Goal: Information Seeking & Learning: Learn about a topic

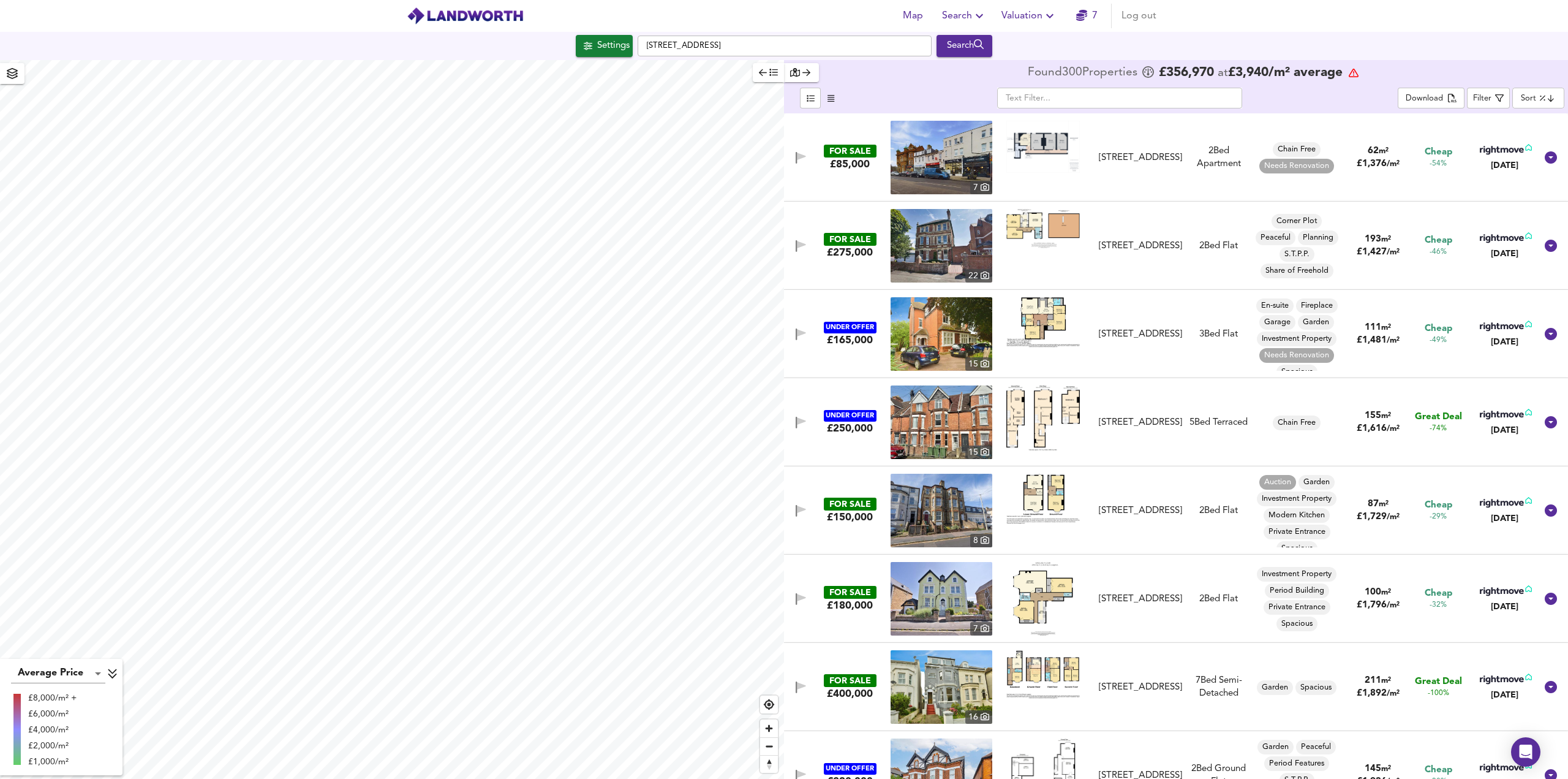
click at [978, 14] on icon "button" at bounding box center [979, 16] width 8 height 4
click at [973, 49] on li "New Search" at bounding box center [964, 44] width 121 height 22
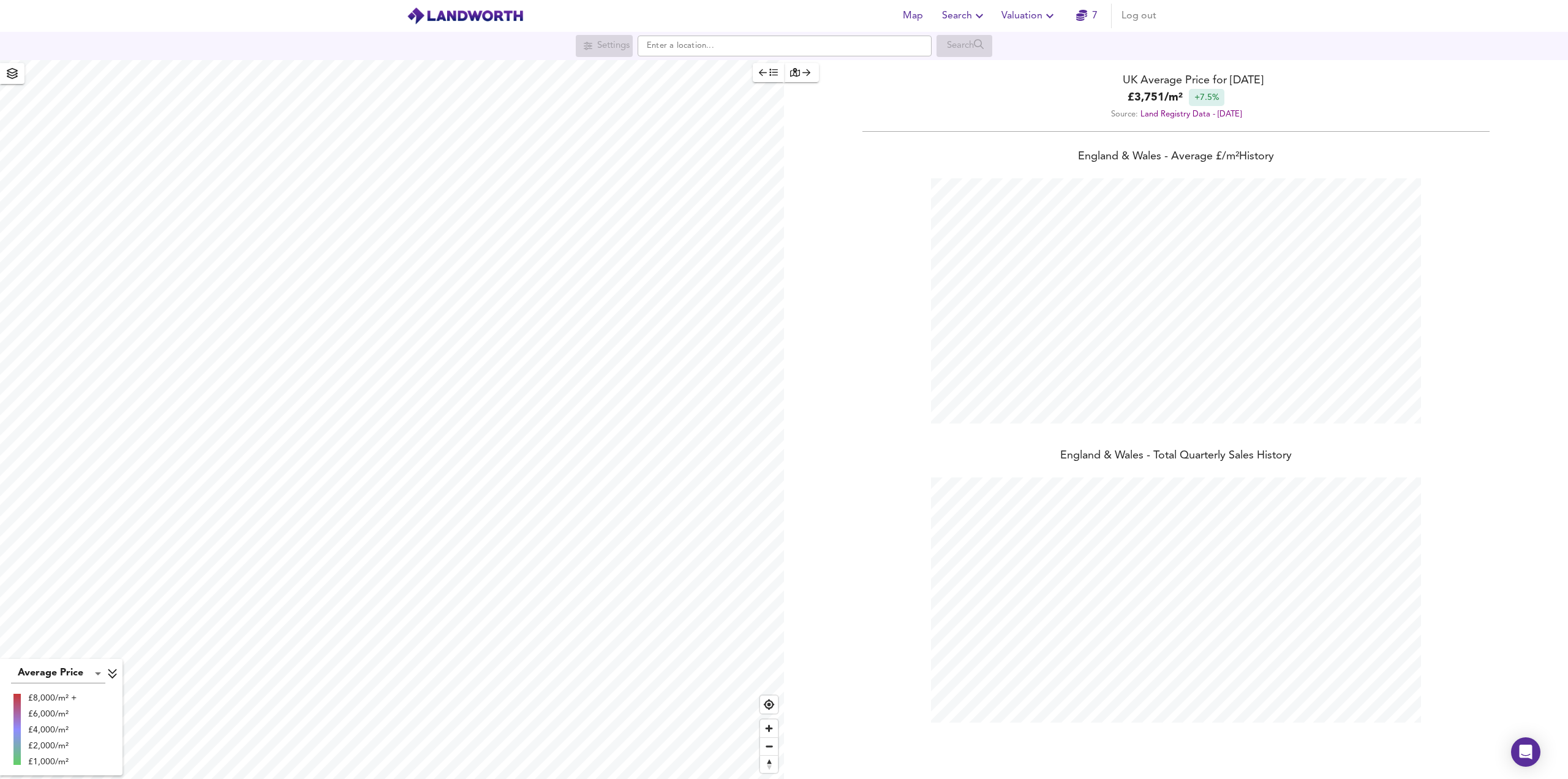
scroll to position [779, 1568]
click at [693, 47] on input "text" at bounding box center [784, 46] width 294 height 21
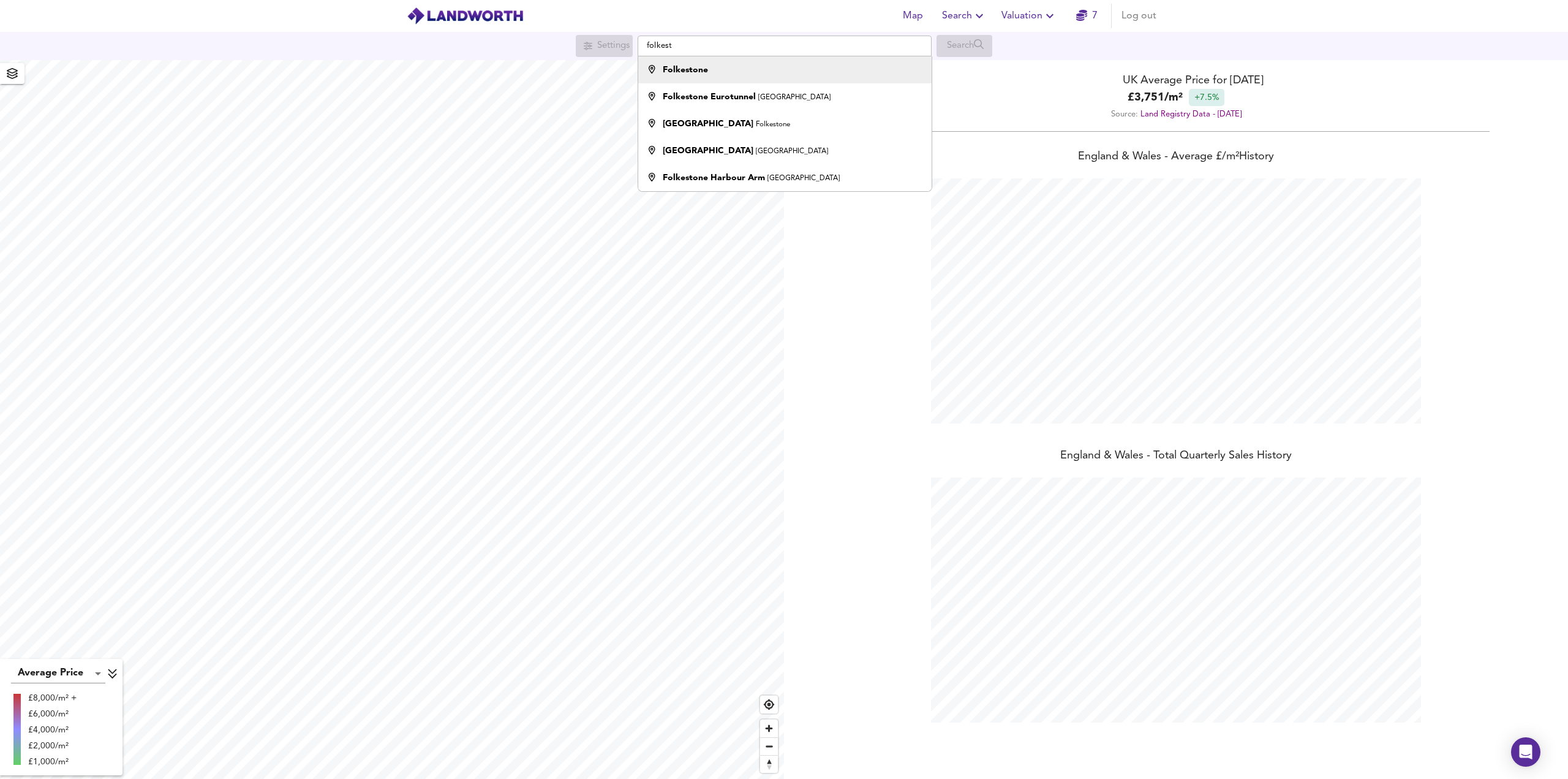
click at [707, 71] on strong "Folkestone" at bounding box center [685, 70] width 45 height 8
type input "Folkestone"
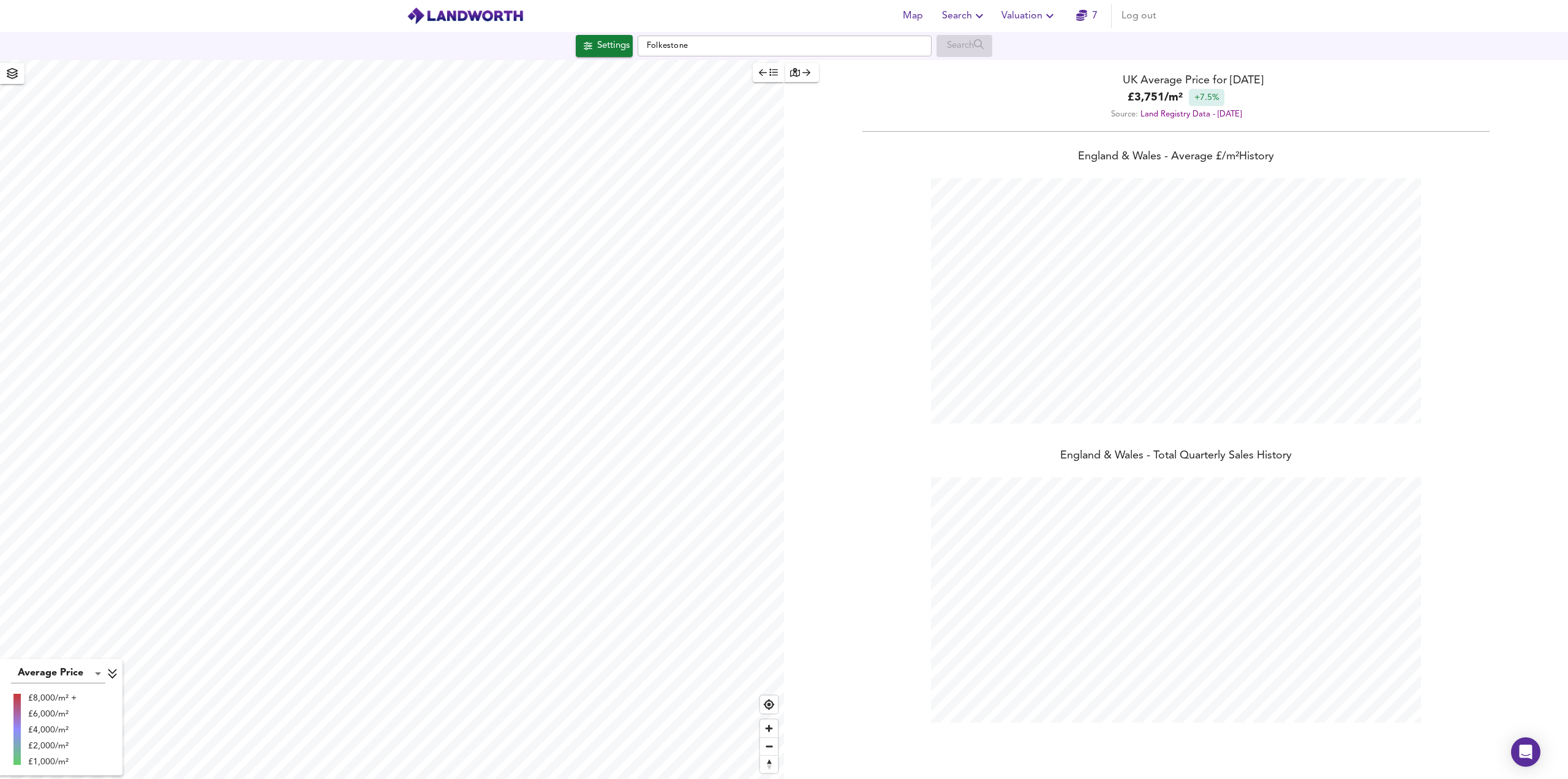
checkbox input "false"
checkbox input "true"
click at [381, 388] on span "Search Settings" at bounding box center [391, 389] width 82 height 17
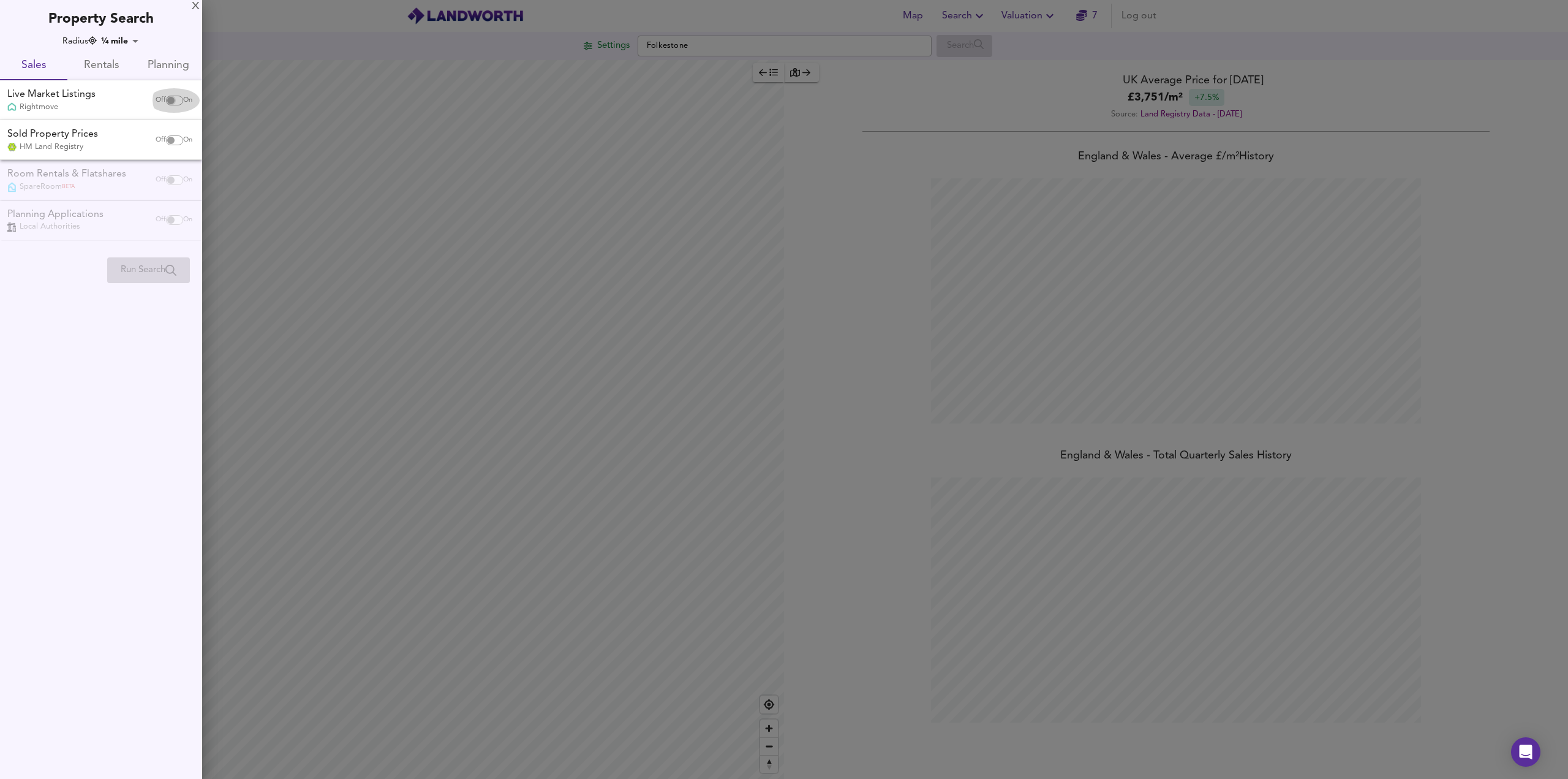
click at [168, 96] on input "checkbox" at bounding box center [170, 100] width 29 height 10
checkbox input "true"
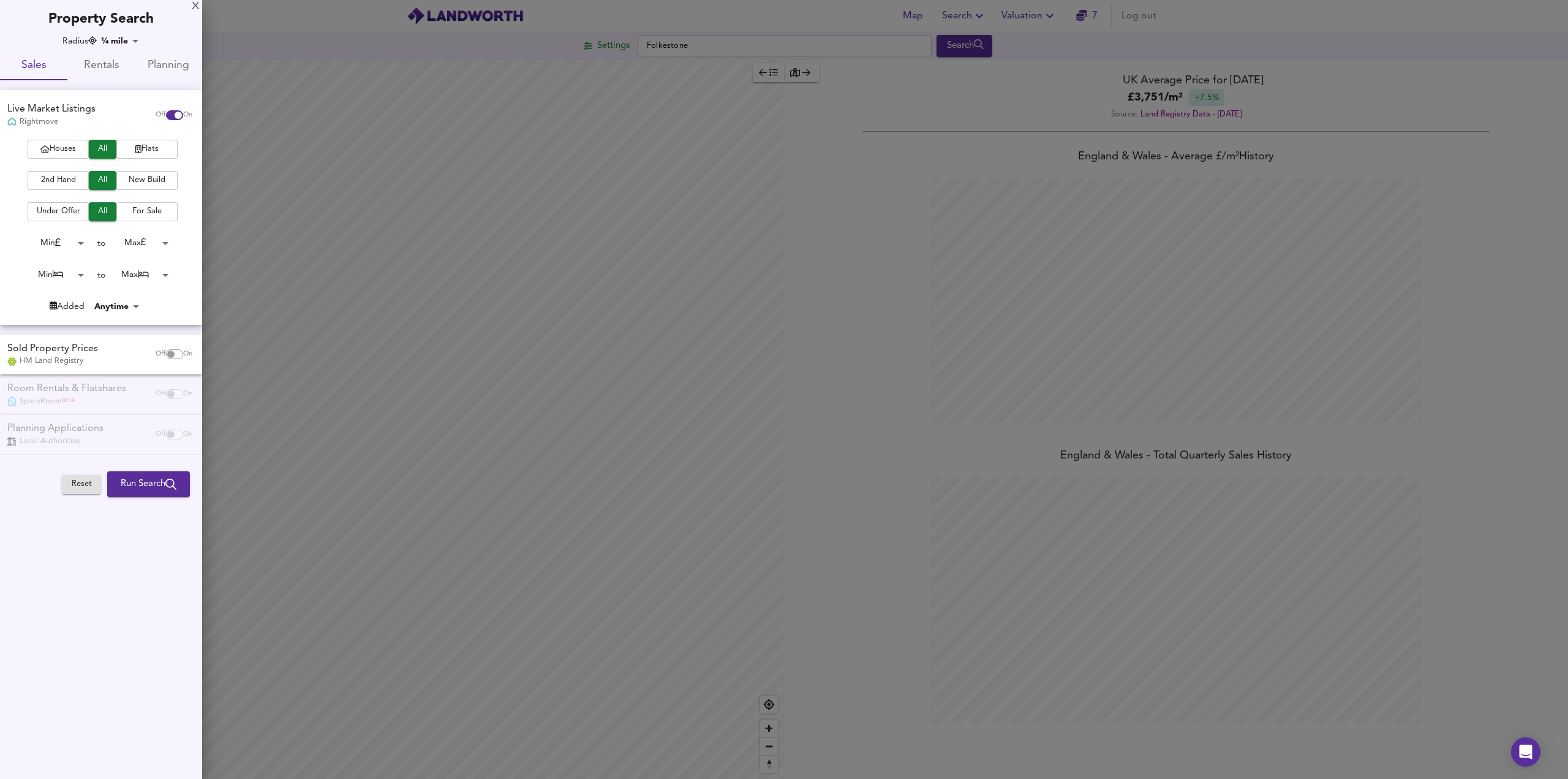
click at [174, 353] on input "checkbox" at bounding box center [170, 354] width 29 height 10
checkbox input "true"
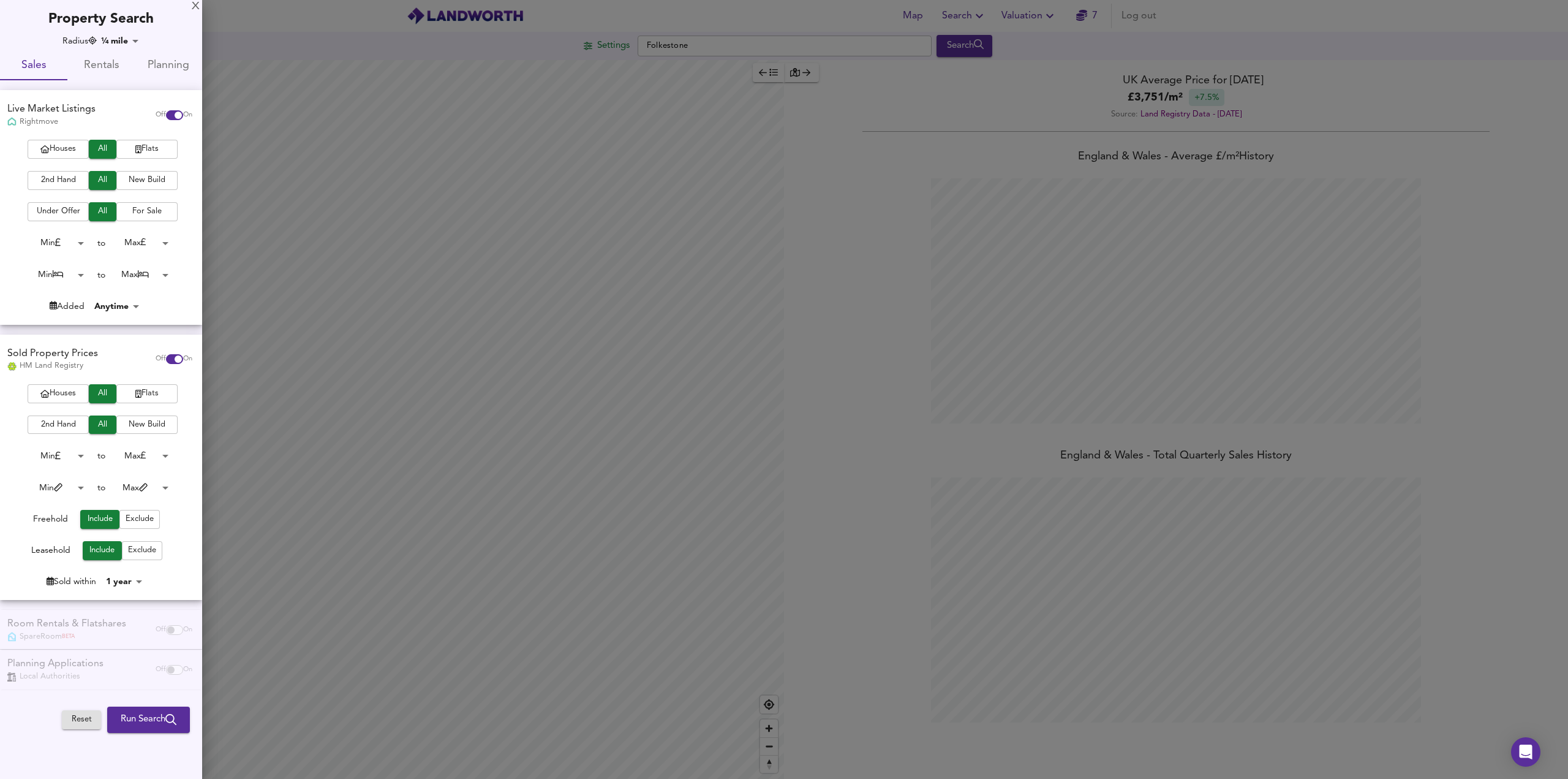
click at [80, 277] on body "Map Search Valuation 7 Log out Settings Folkestone Search Average Price landwor…" at bounding box center [784, 390] width 1568 height 779
click at [64, 308] on li "2 Bed" at bounding box center [53, 314] width 67 height 19
click at [65, 275] on body "Map Search Valuation 7 Log out Settings Folkestone Search Average Price landwor…" at bounding box center [784, 390] width 1568 height 779
click at [55, 240] on icon at bounding box center [51, 236] width 11 height 8
type input "0"
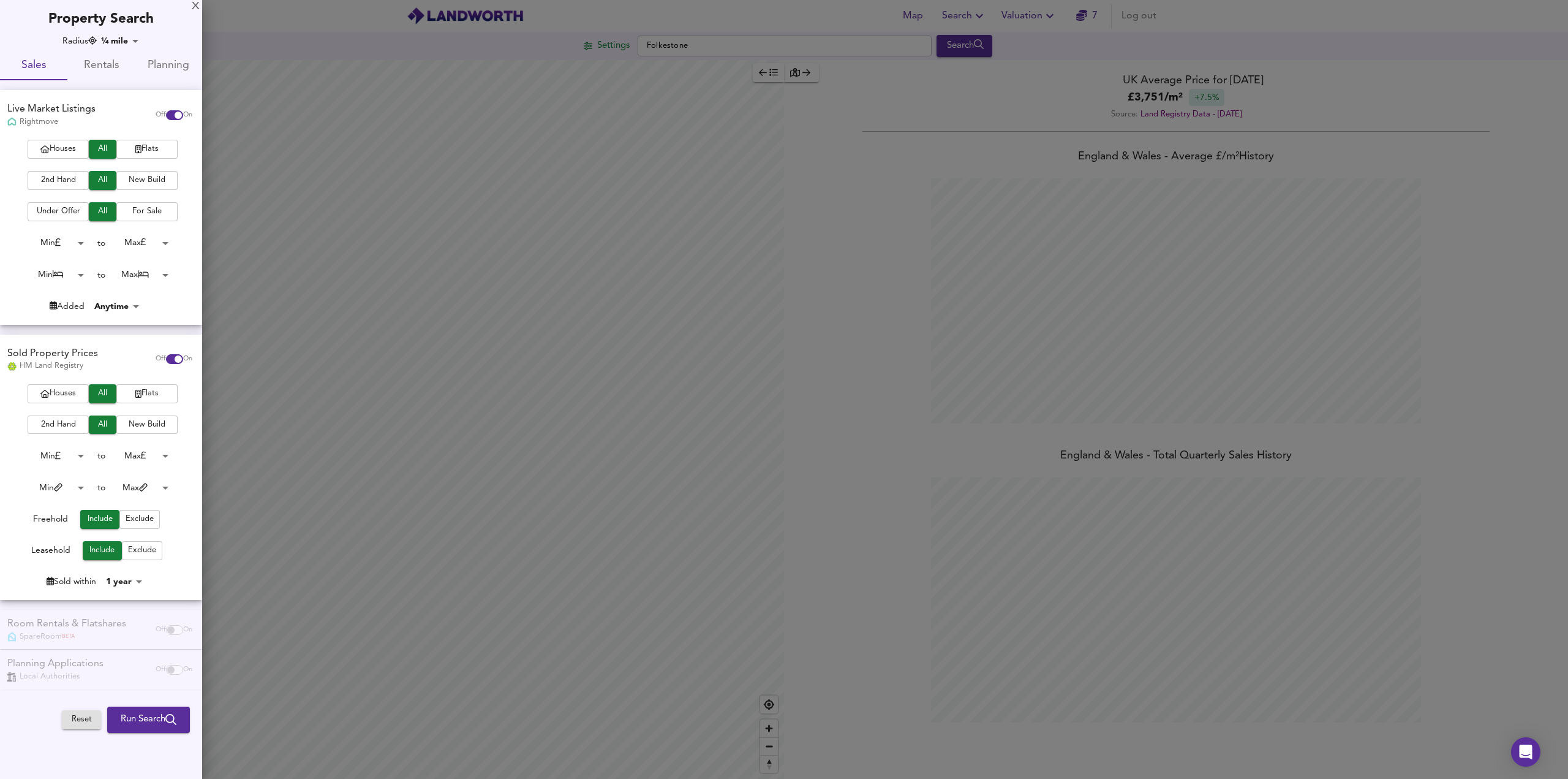
click at [148, 245] on body "Map Search Valuation 7 Log out Settings Folkestone Search Average Price landwor…" at bounding box center [784, 390] width 1568 height 779
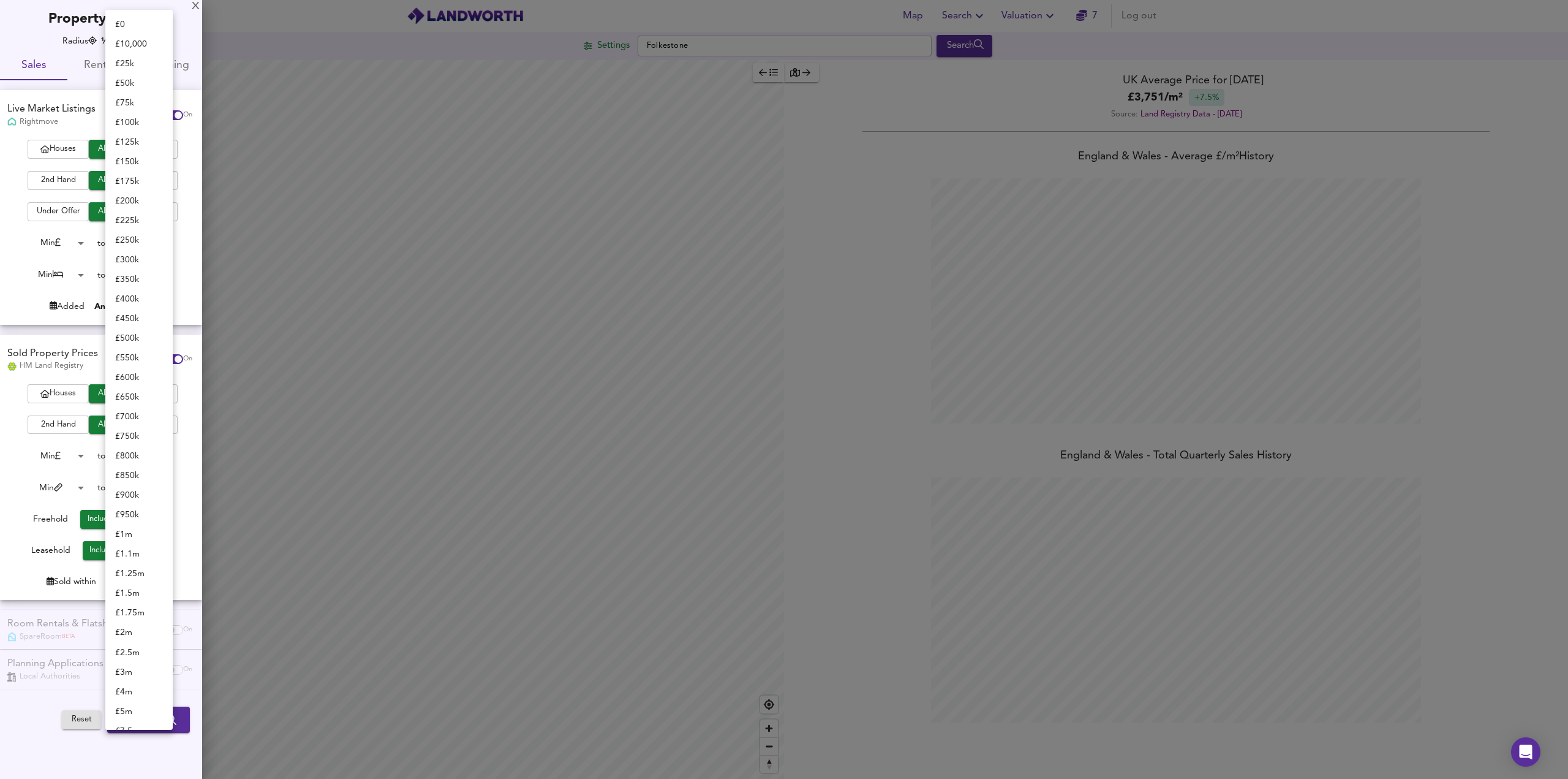
scroll to position [133, 0]
click at [131, 146] on li "£ 350k" at bounding box center [139, 146] width 67 height 19
type input "350000"
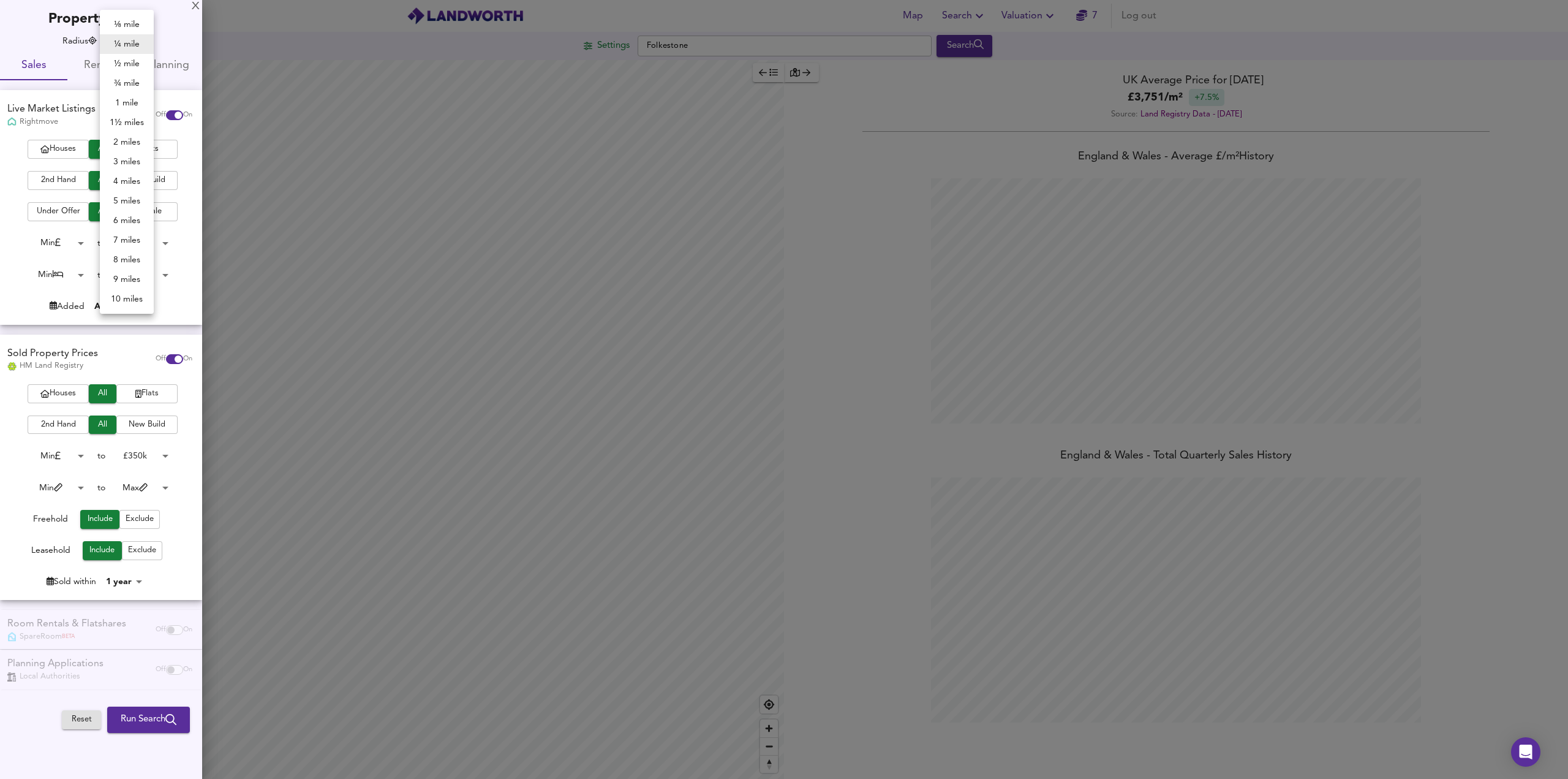
click at [125, 42] on body "Map Search Valuation 7 Log out Settings Folkestone Search Average Price landwor…" at bounding box center [784, 390] width 1568 height 779
click at [133, 69] on li "½ mile" at bounding box center [127, 64] width 54 height 19
click at [123, 45] on body "Map Search Valuation 7 Log out Settings Folkestone Search Average Price landwor…" at bounding box center [784, 390] width 1568 height 779
click at [136, 98] on li "1 mile" at bounding box center [127, 103] width 54 height 19
type input "1609"
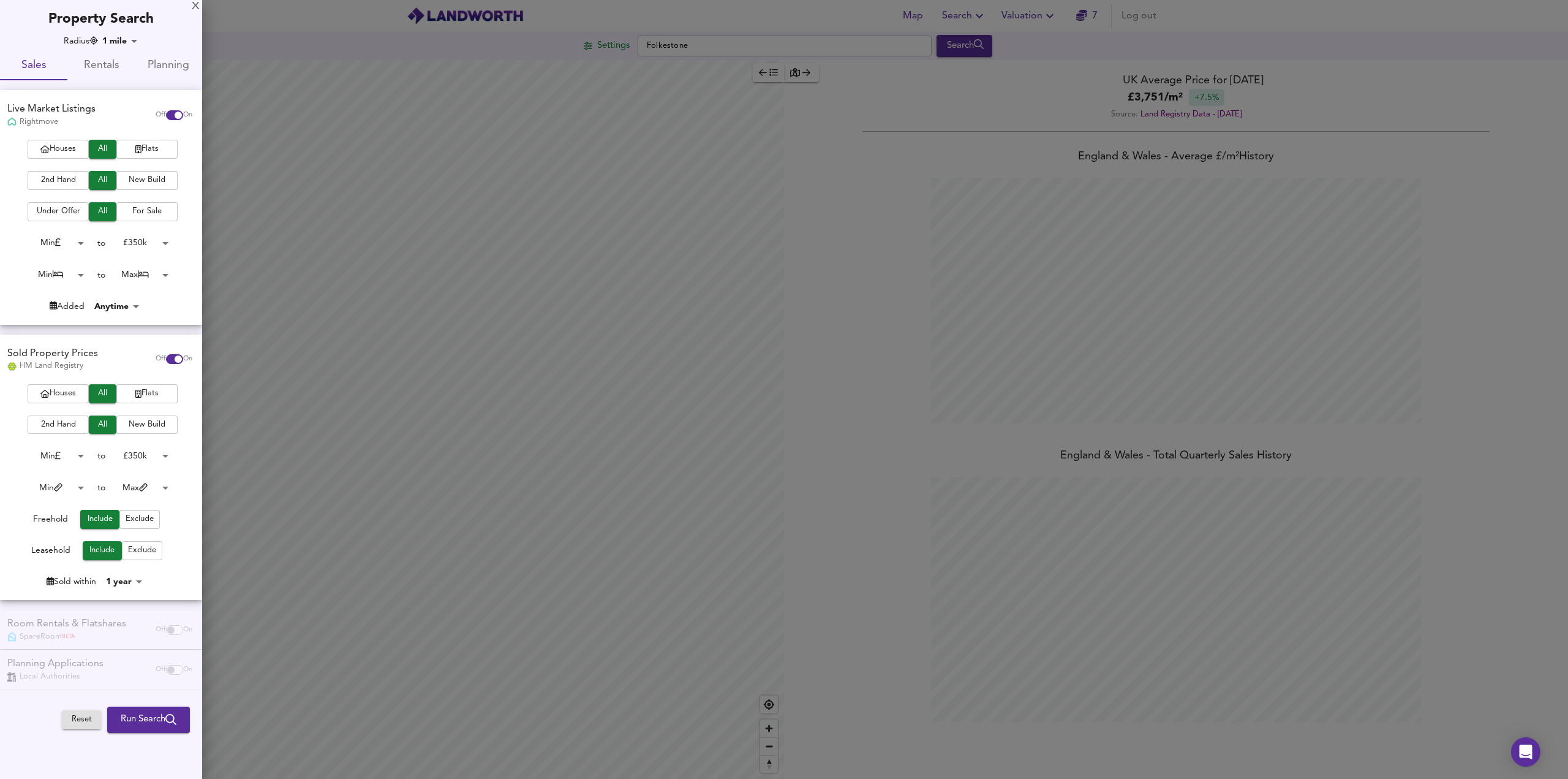
drag, startPoint x: 419, startPoint y: 234, endPoint x: 358, endPoint y: 119, distance: 130.2
click at [451, 160] on div at bounding box center [784, 390] width 1568 height 779
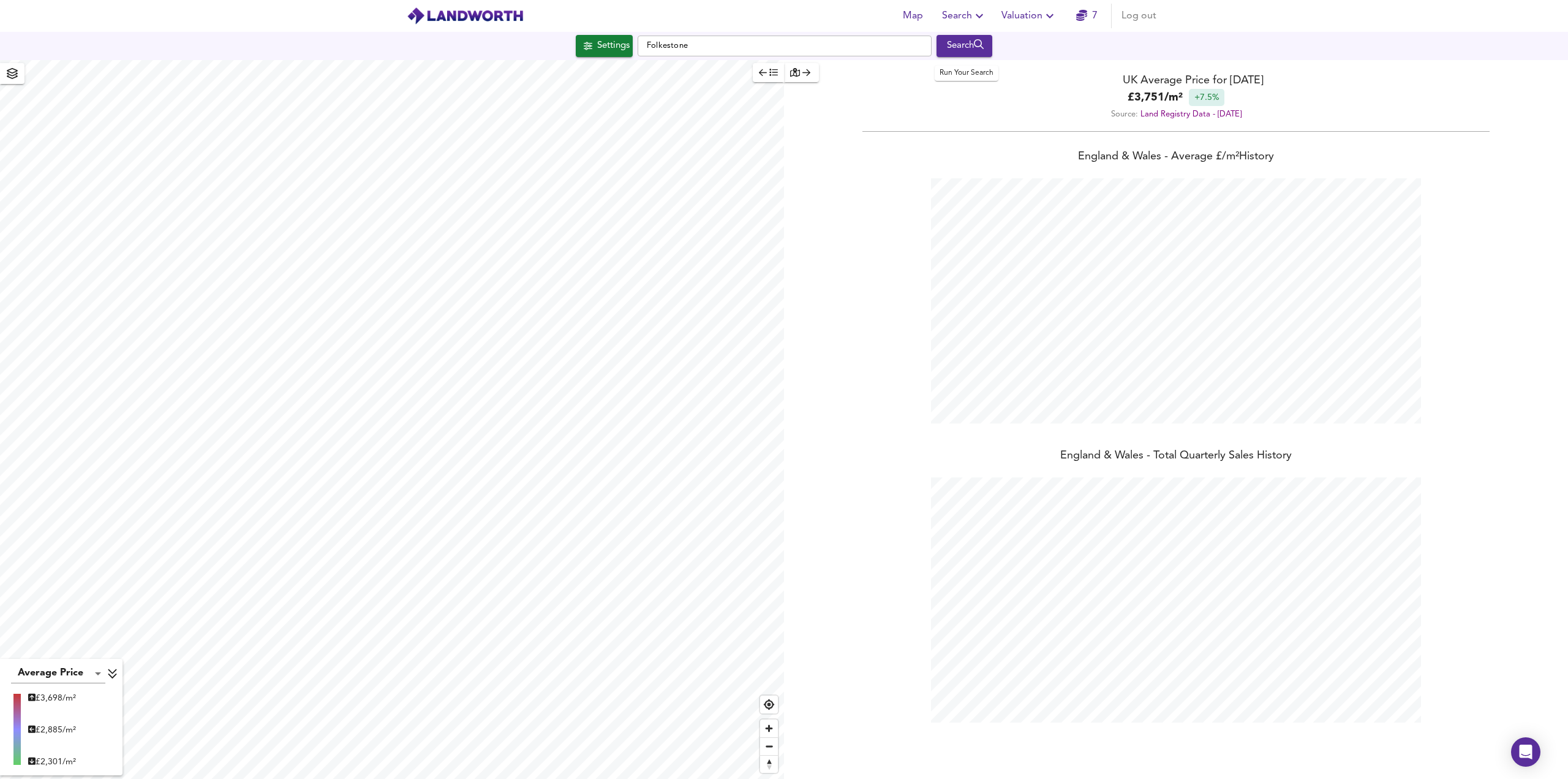
scroll to position [779, 1568]
click at [960, 47] on div "Search" at bounding box center [964, 46] width 50 height 16
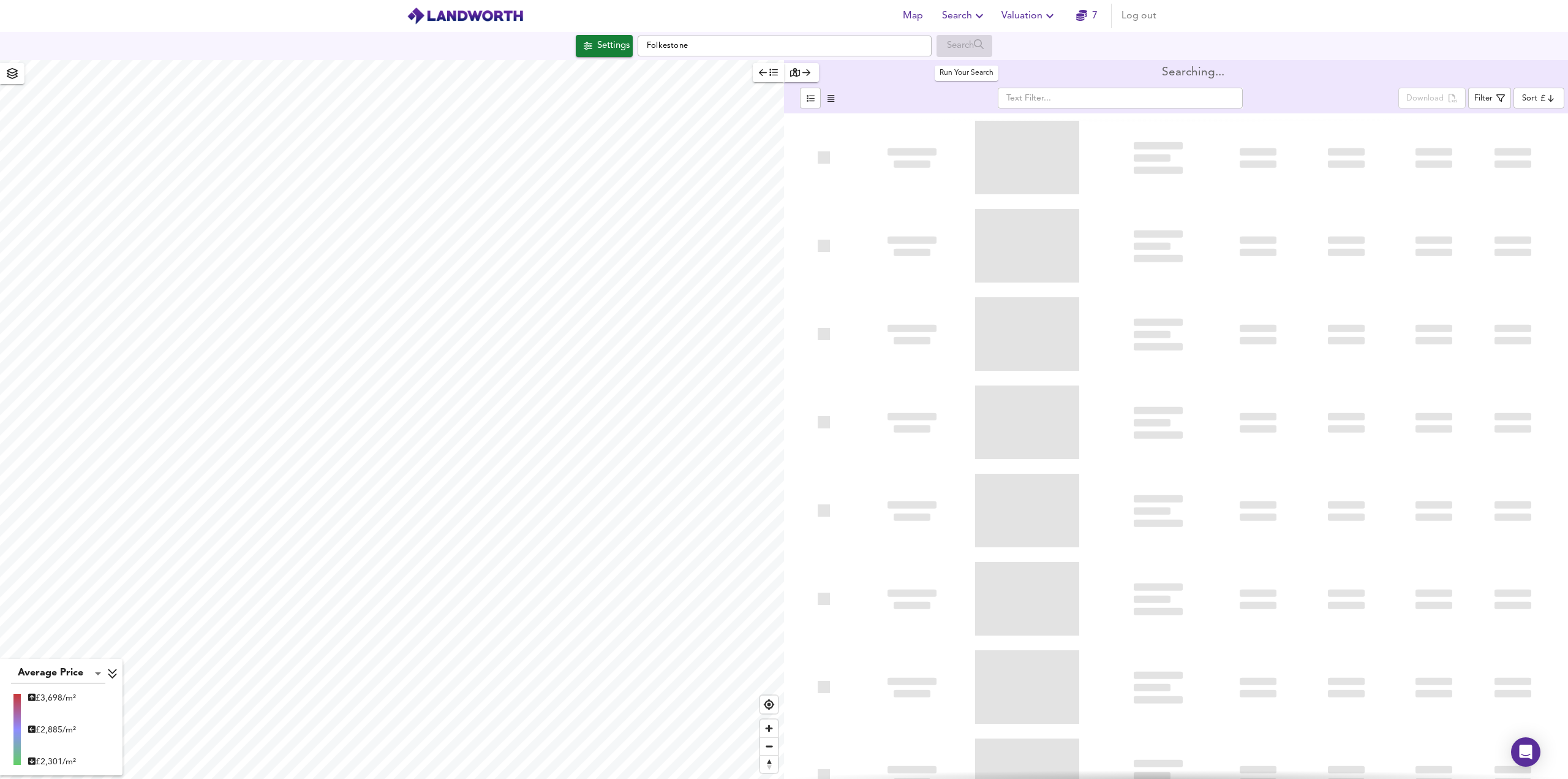
type input "bestdeal"
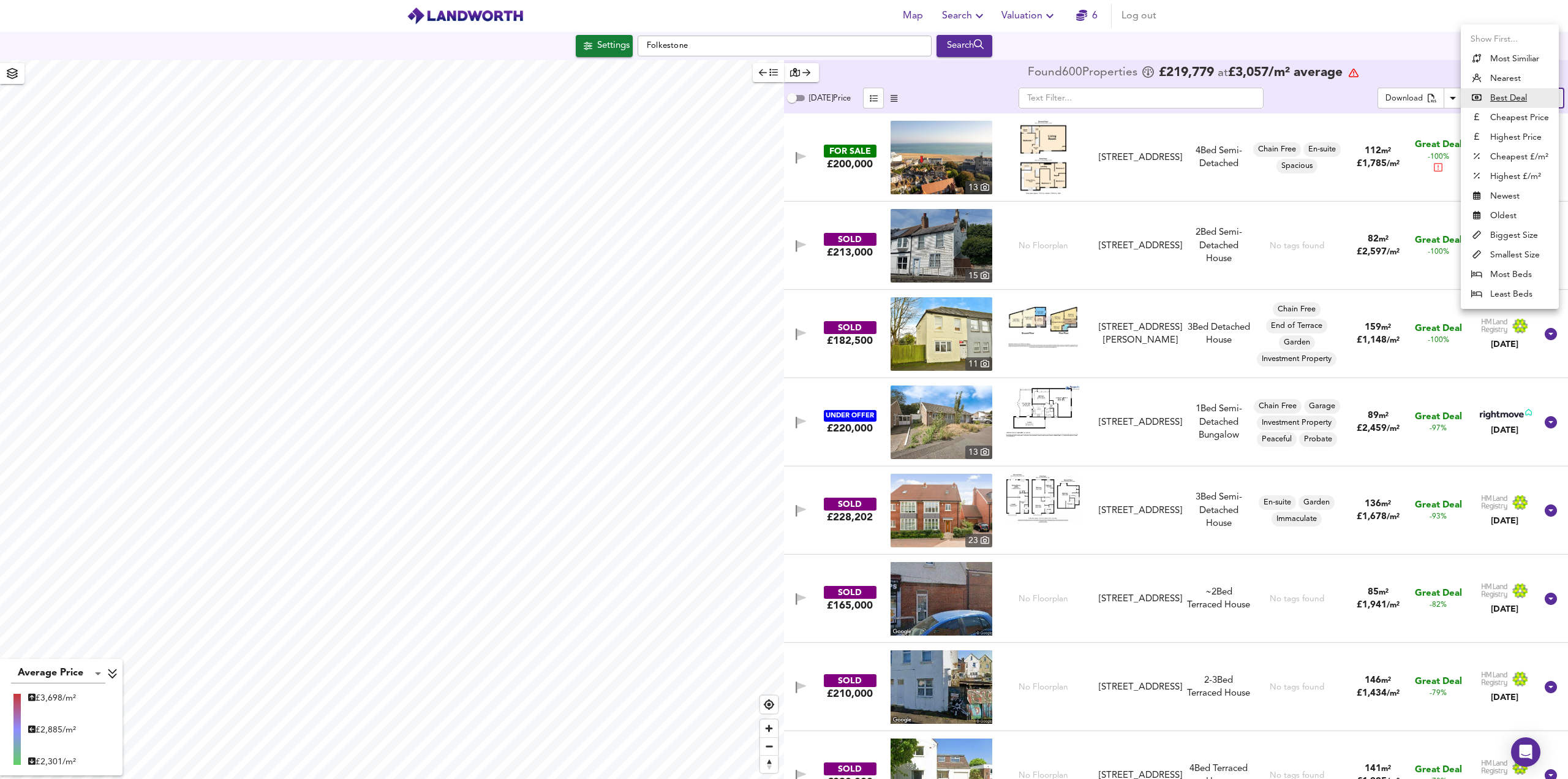
click at [1541, 99] on body "Map Search Valuation 6 Log out Settings Folkestone Search Average Price landwor…" at bounding box center [784, 390] width 1568 height 779
click at [1223, 46] on div at bounding box center [784, 390] width 1568 height 779
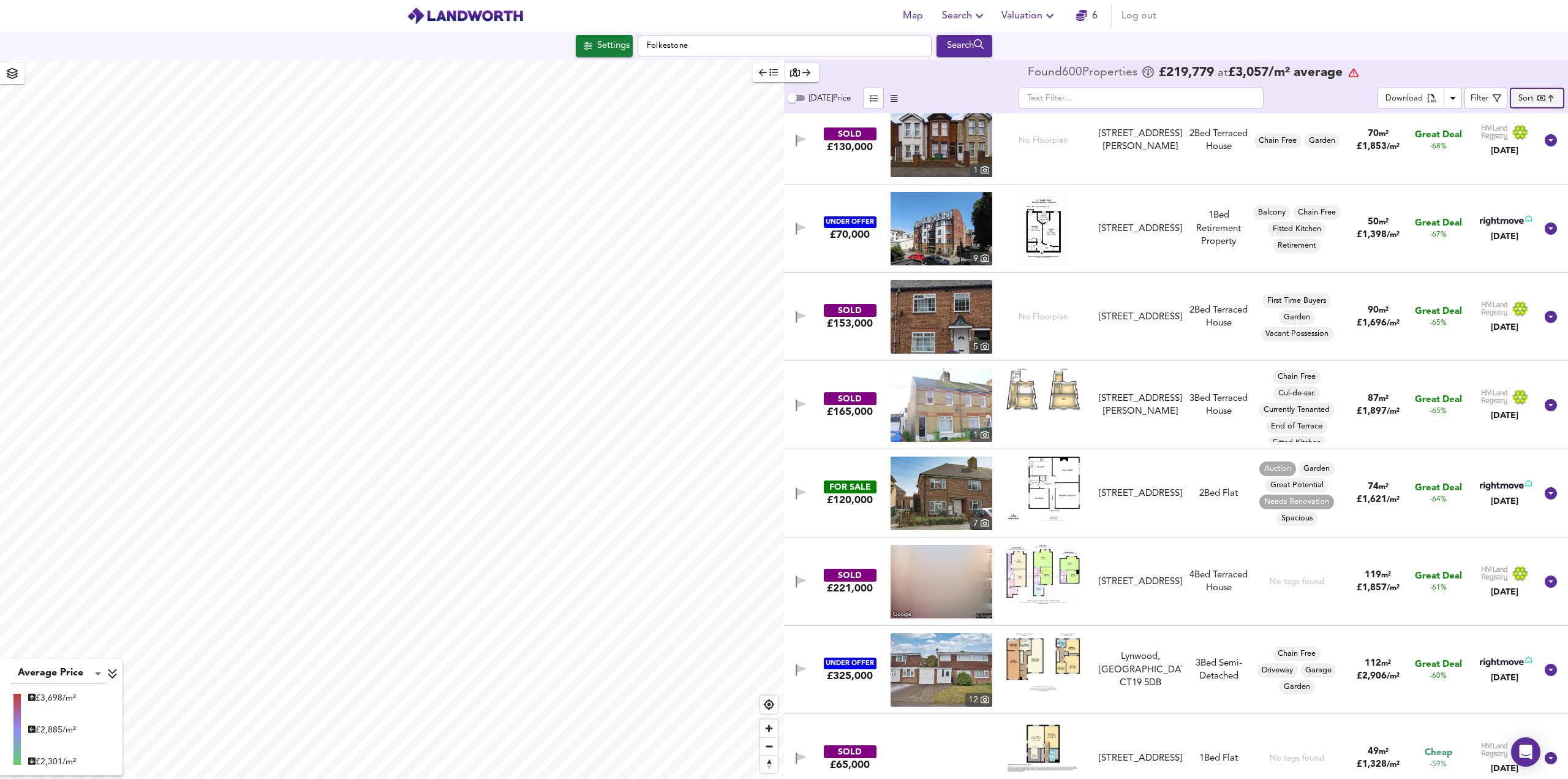
scroll to position [1715, 0]
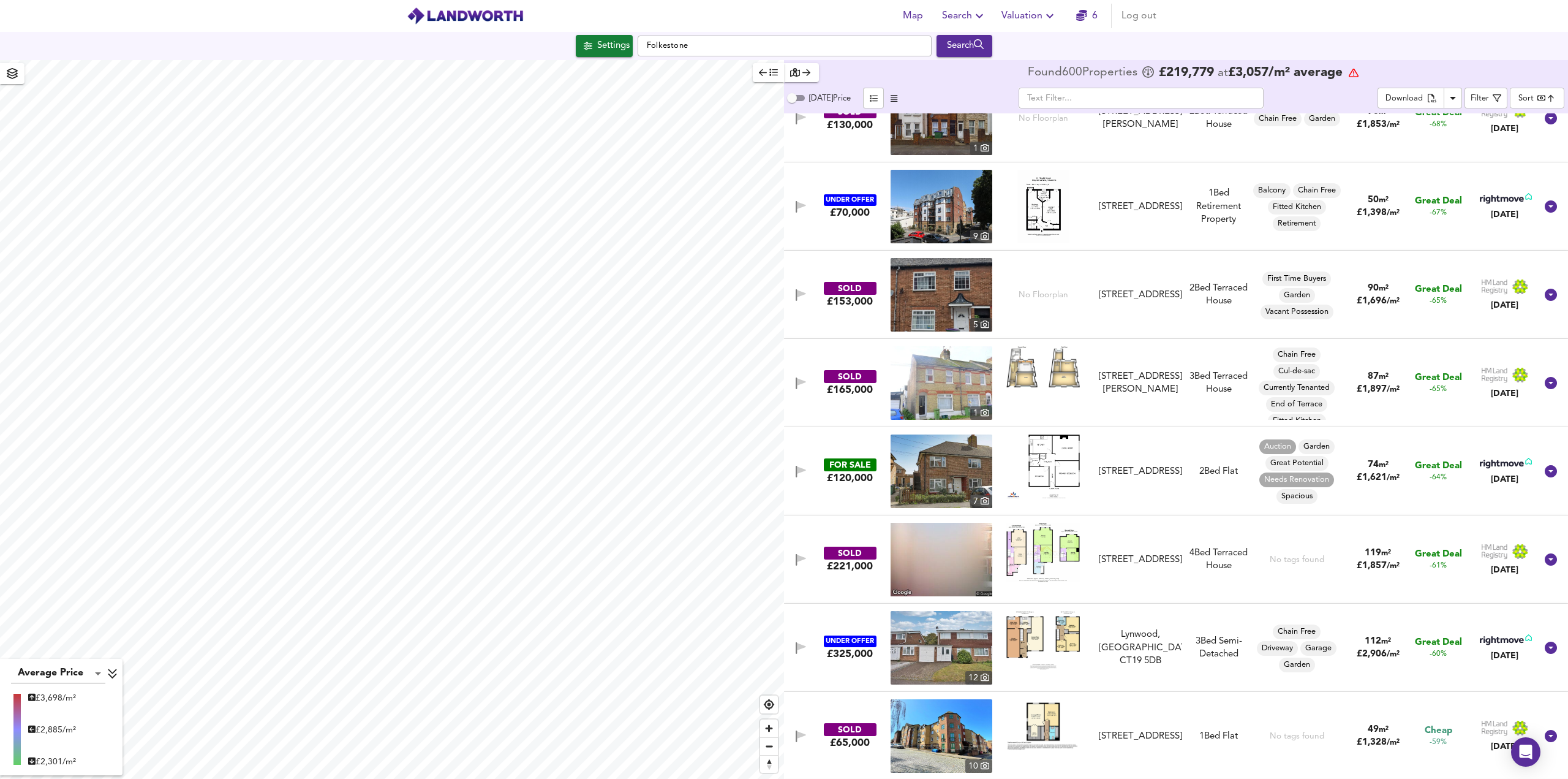
click at [976, 462] on img at bounding box center [941, 471] width 102 height 73
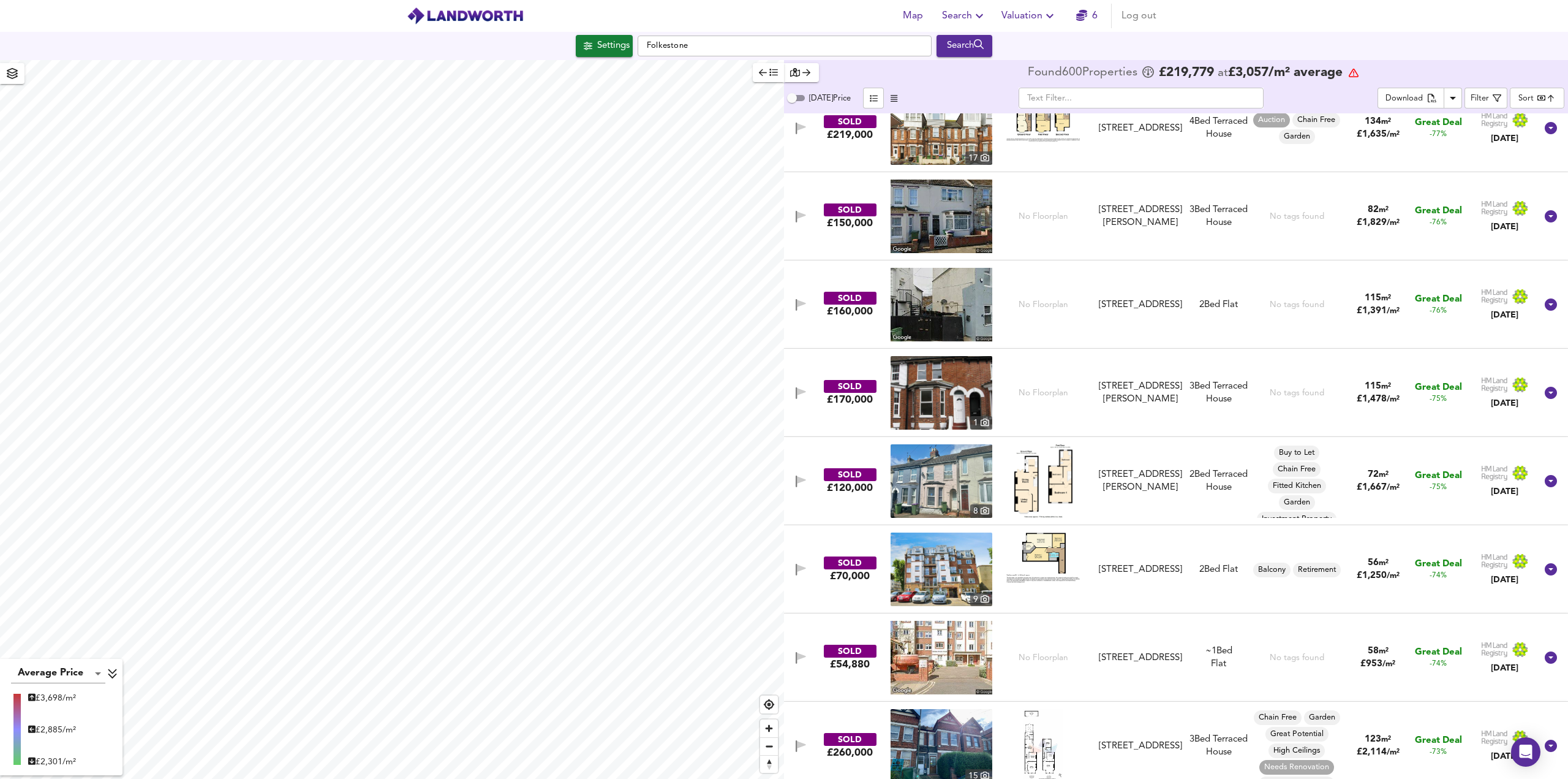
scroll to position [367, 0]
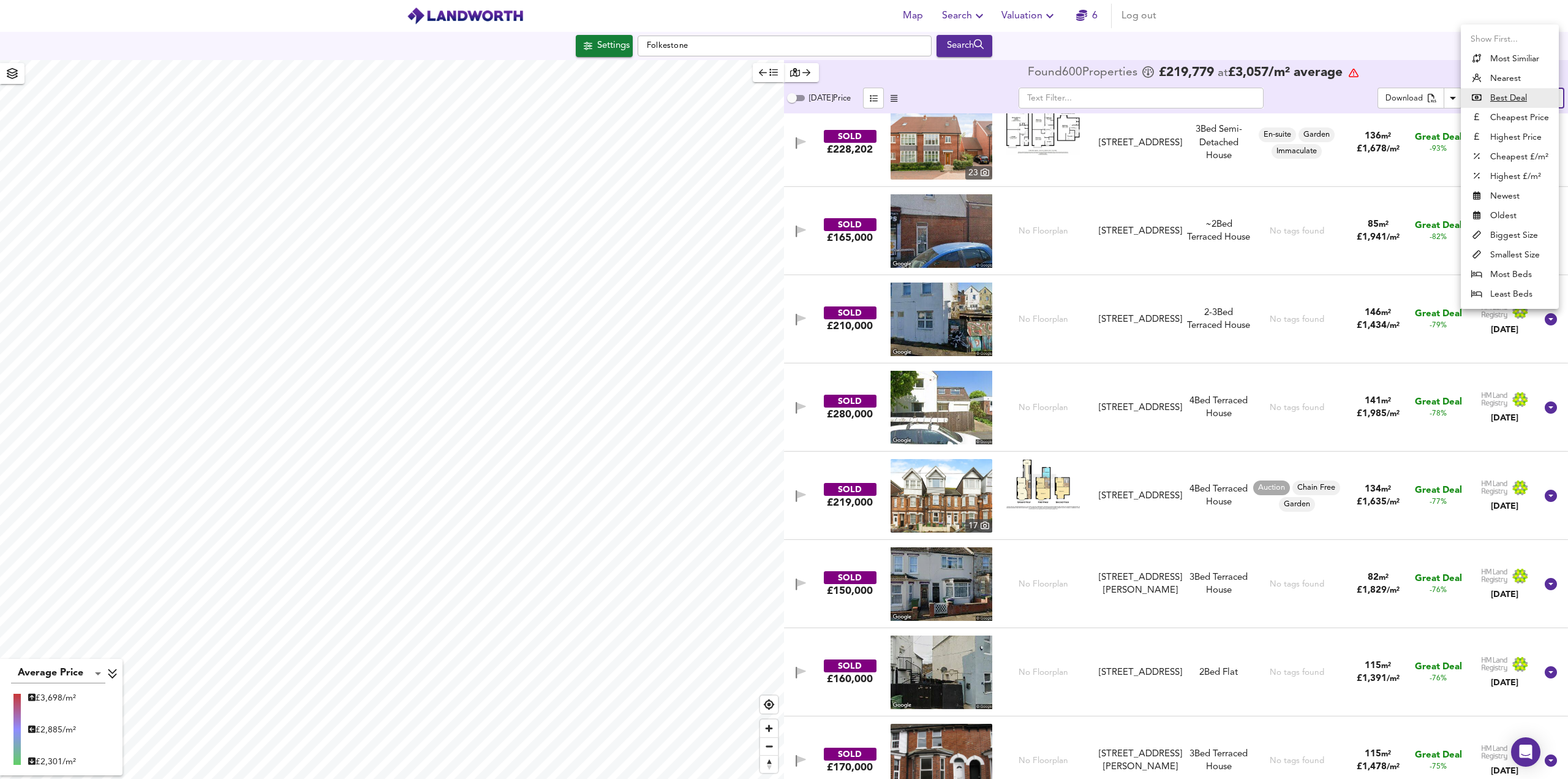
click at [1534, 103] on body "Map Search Valuation 6 Log out Settings Folkestone Search Average Price landwor…" at bounding box center [784, 390] width 1568 height 779
click at [1522, 152] on li "Cheapest £/m²" at bounding box center [1509, 157] width 98 height 19
type input "lowppsf"
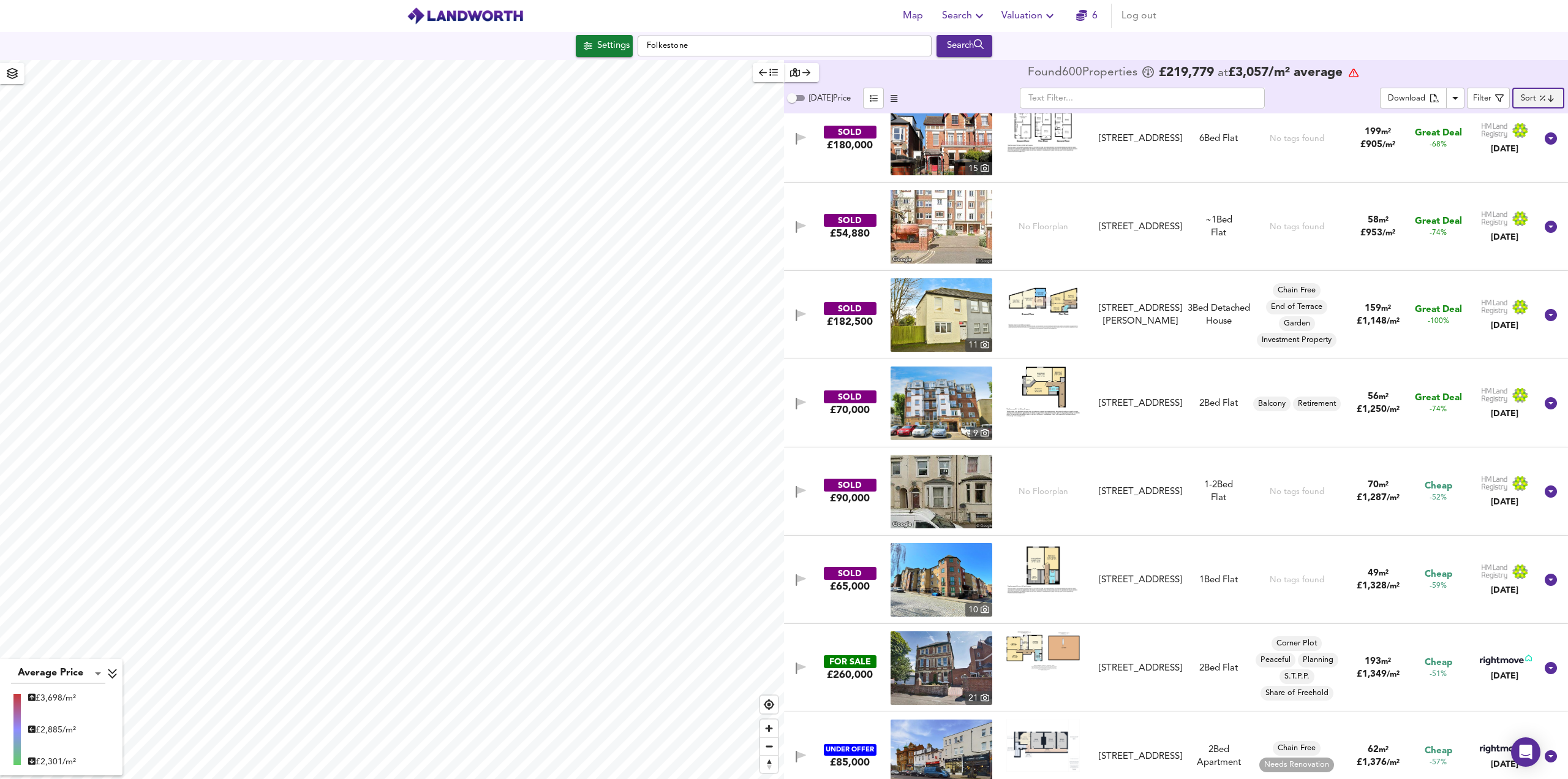
scroll to position [0, 0]
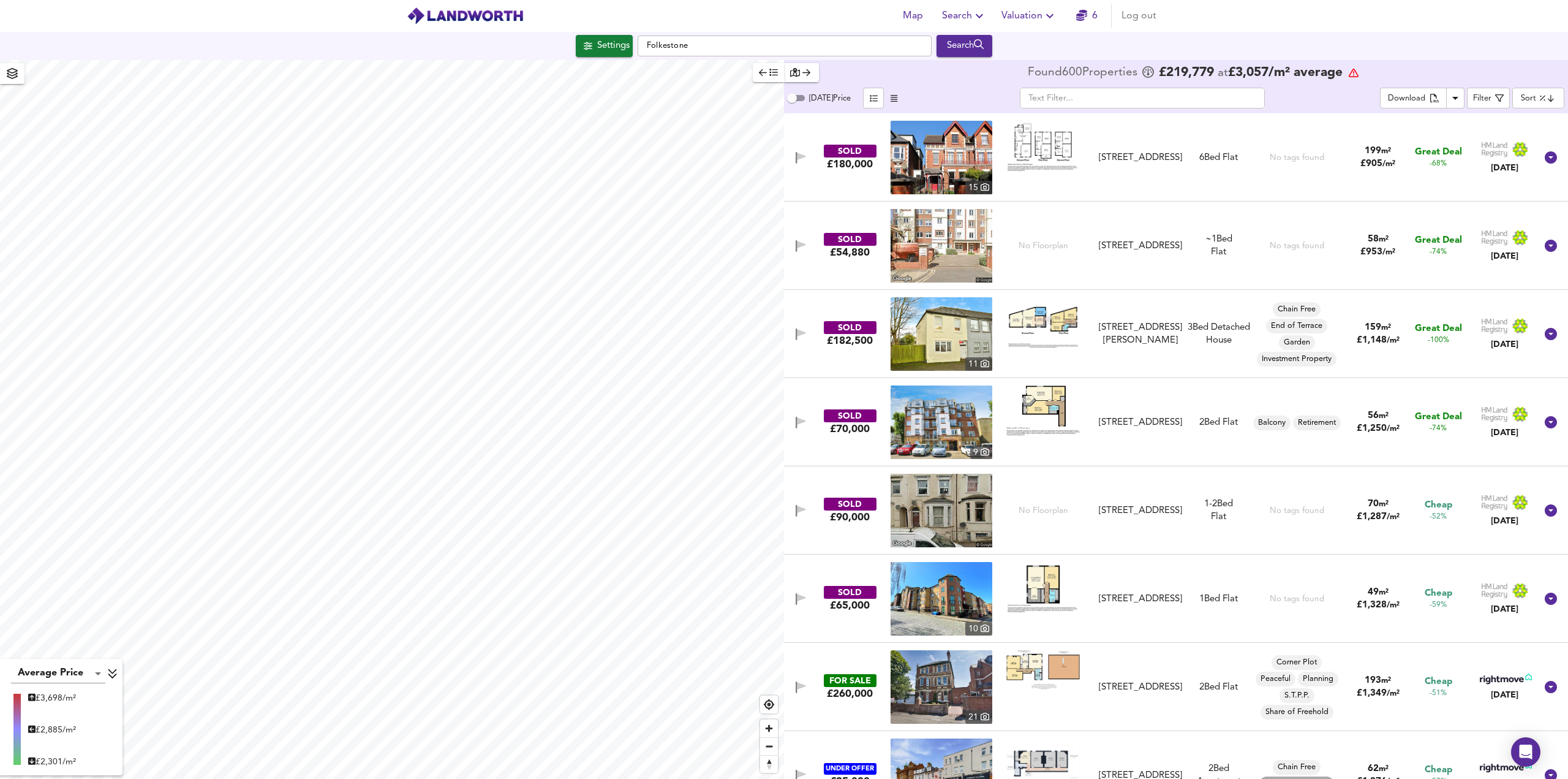
click at [1057, 155] on img at bounding box center [1043, 146] width 73 height 51
click at [924, 146] on img at bounding box center [941, 157] width 102 height 73
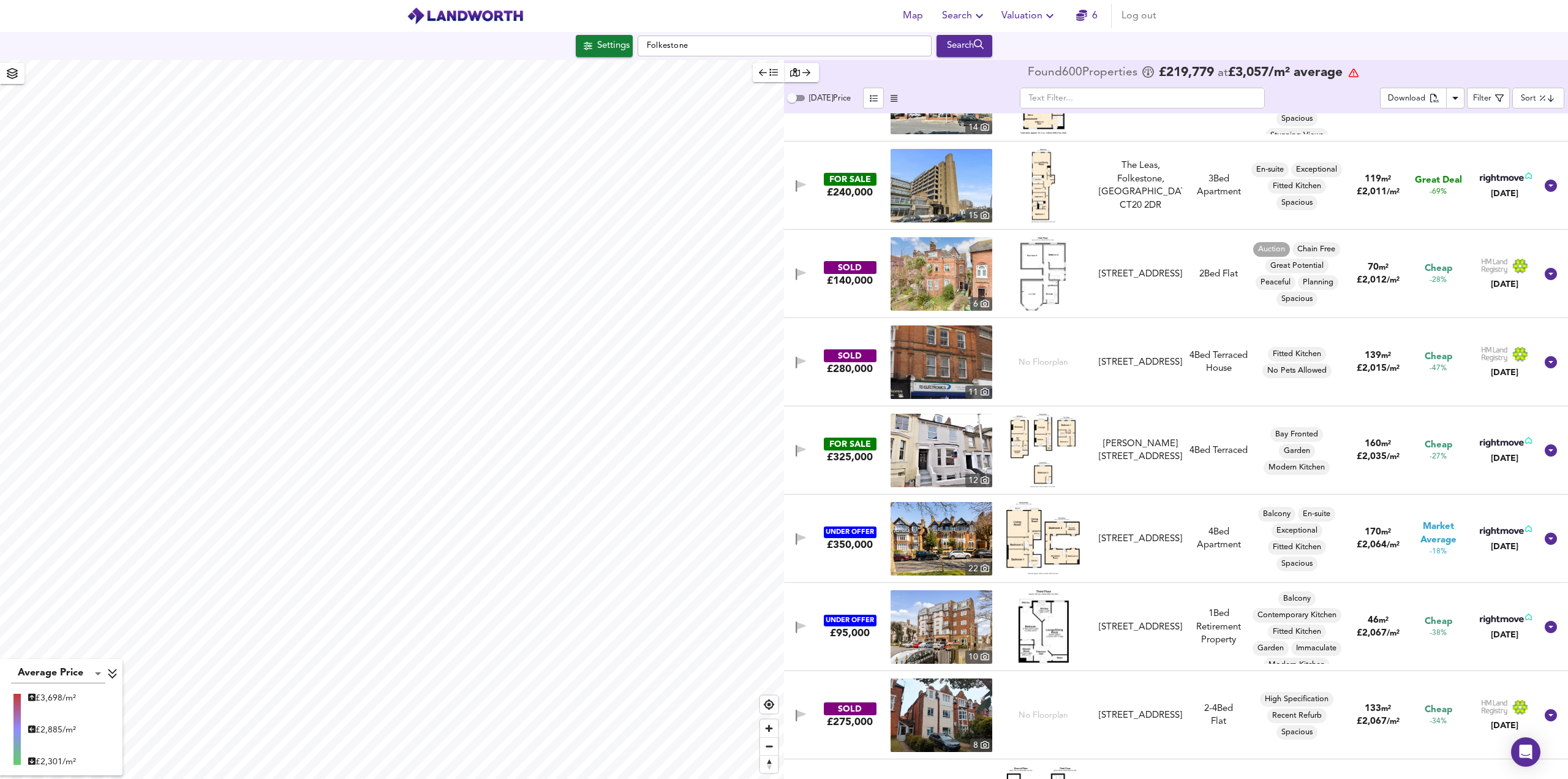
scroll to position [5453, 0]
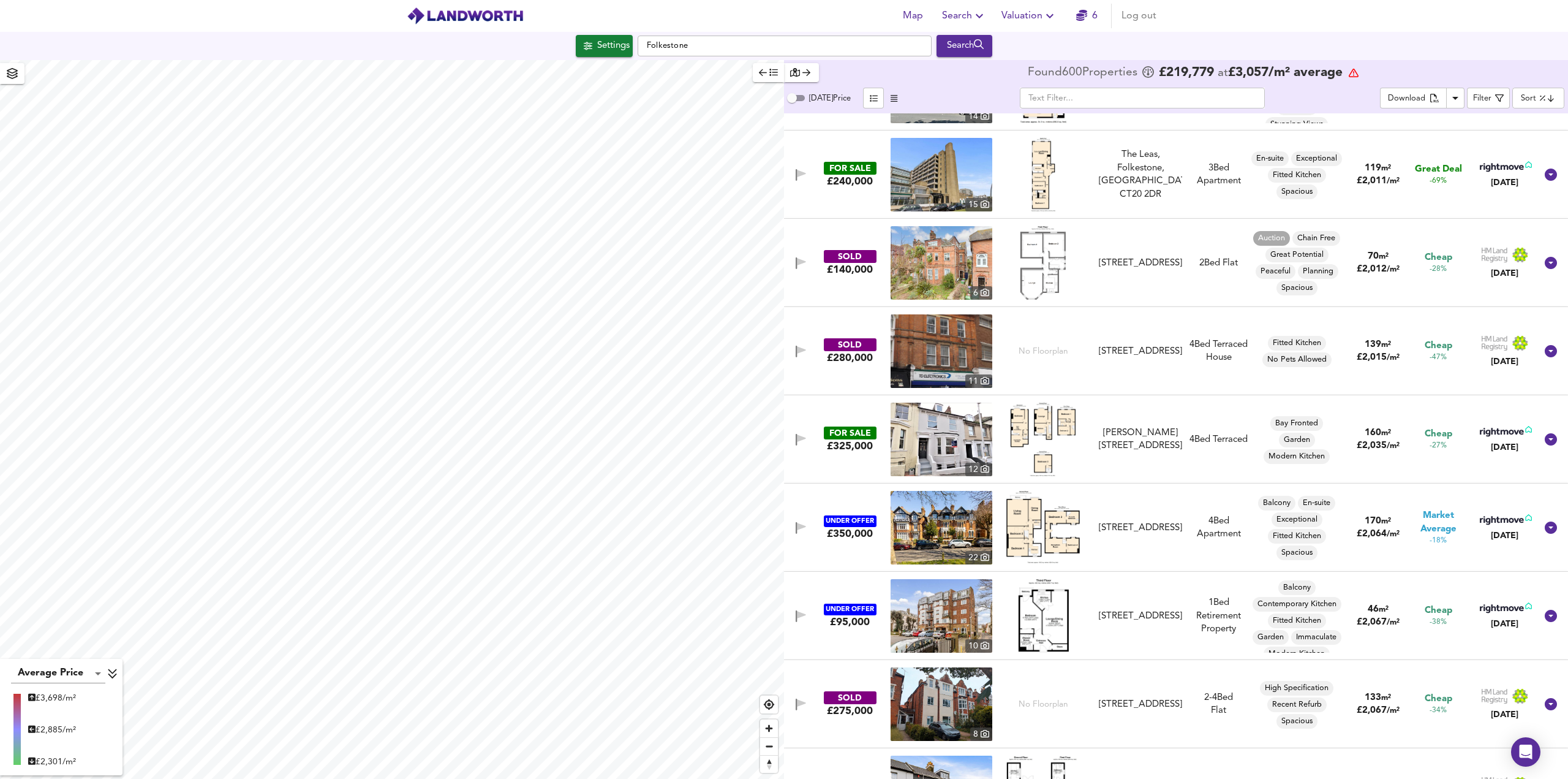
click at [1038, 444] on img at bounding box center [1043, 439] width 65 height 73
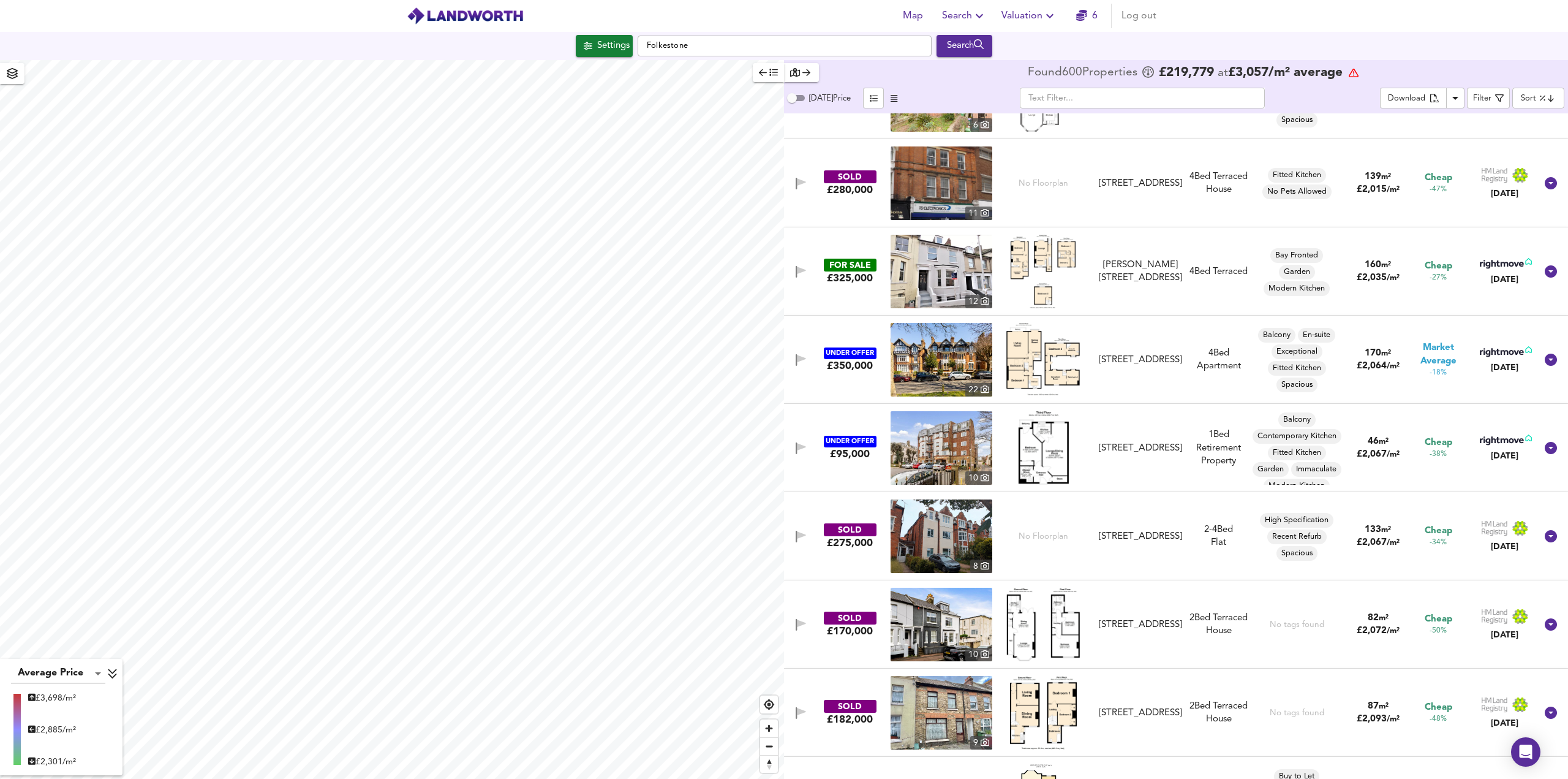
scroll to position [5637, 0]
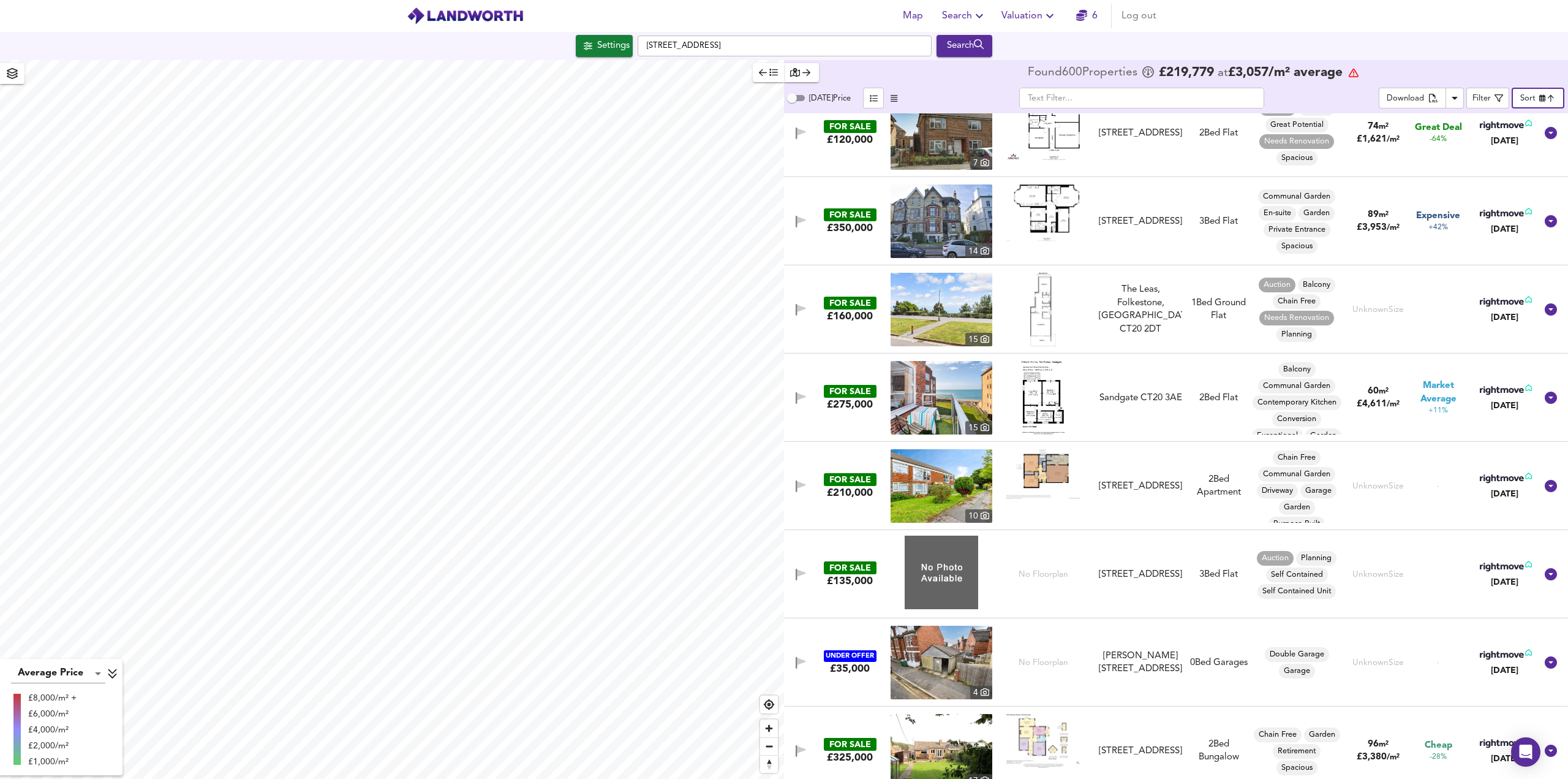
scroll to position [3615, 0]
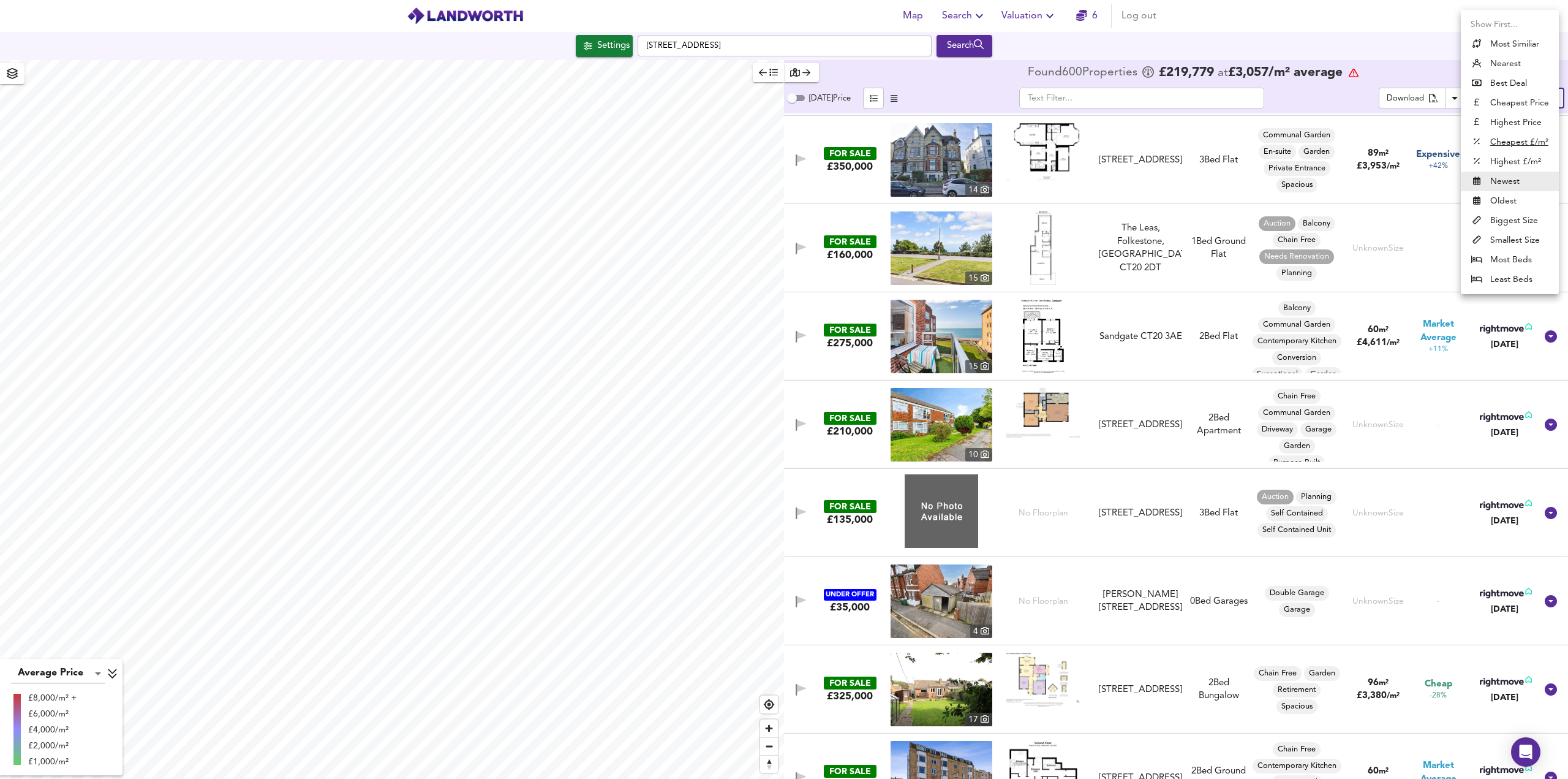
click at [1540, 100] on body "Map Search Valuation 6 Log out Settings [GEOGRAPHIC_DATA] Search Average Price …" at bounding box center [784, 390] width 1568 height 779
click at [1515, 146] on u "Cheapest £/m²" at bounding box center [1519, 142] width 58 height 12
type input "lowppsf"
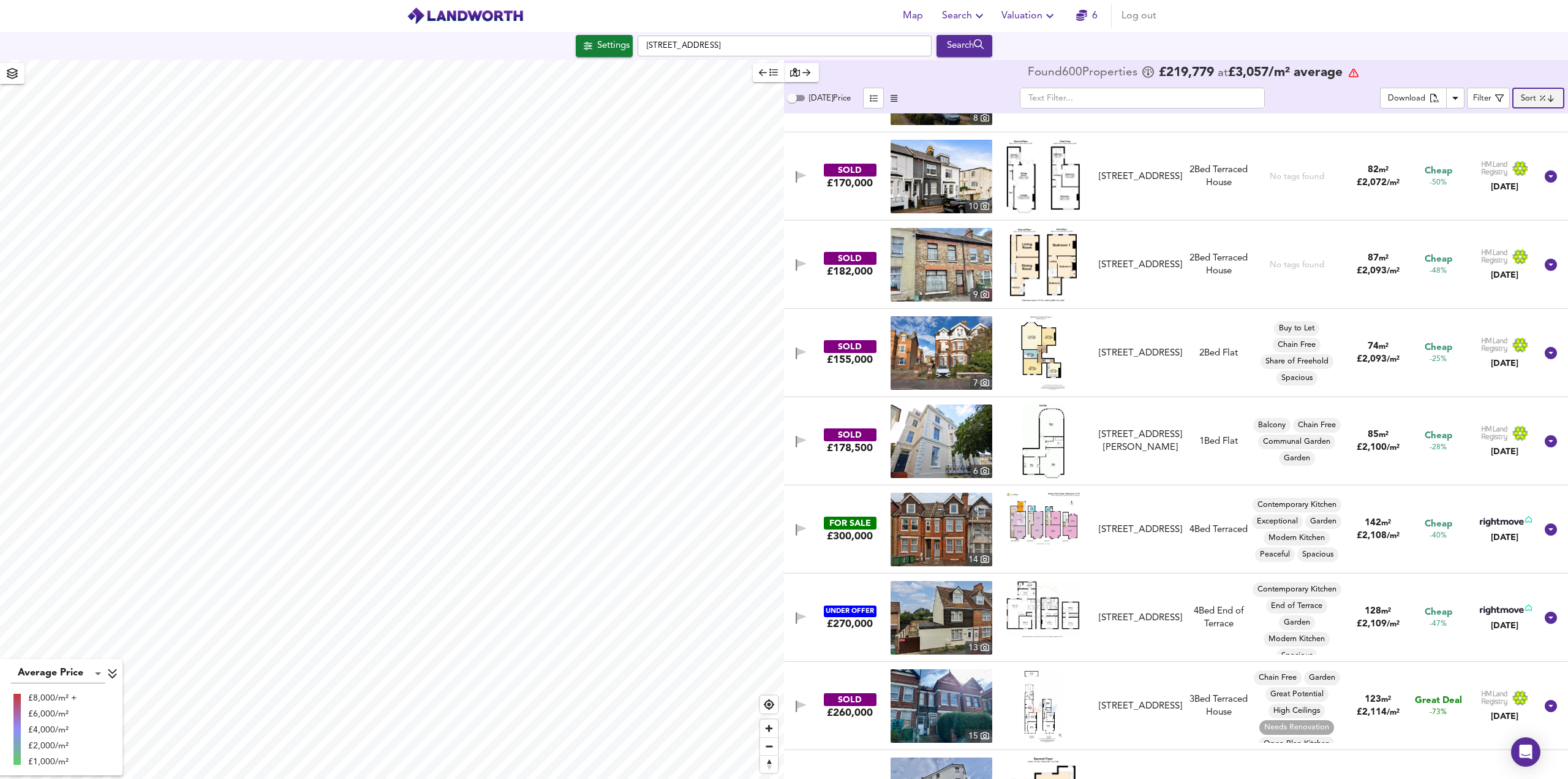
scroll to position [6249, 0]
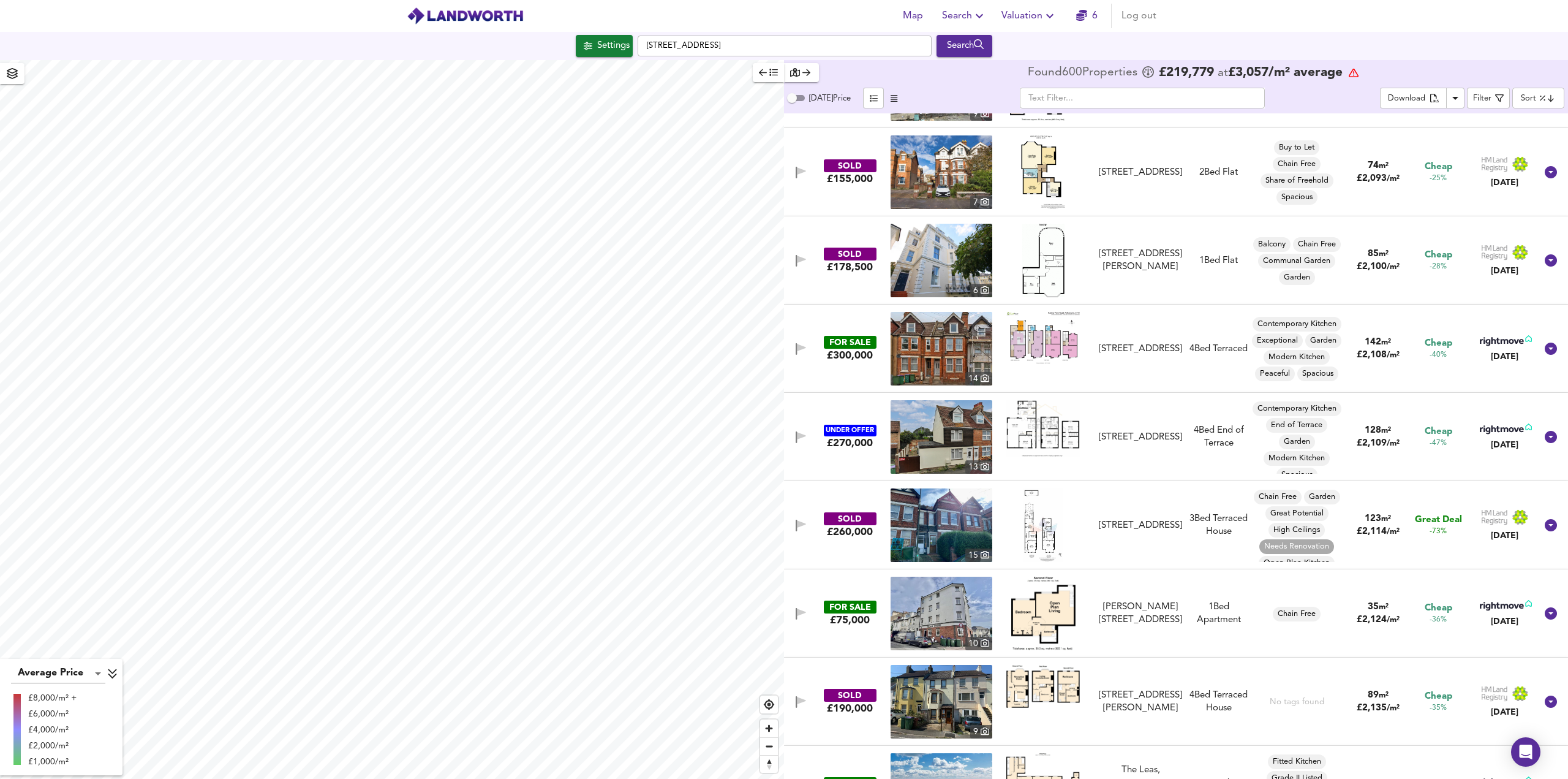
click at [1052, 347] on img at bounding box center [1043, 338] width 73 height 51
click at [949, 349] on img at bounding box center [941, 349] width 102 height 73
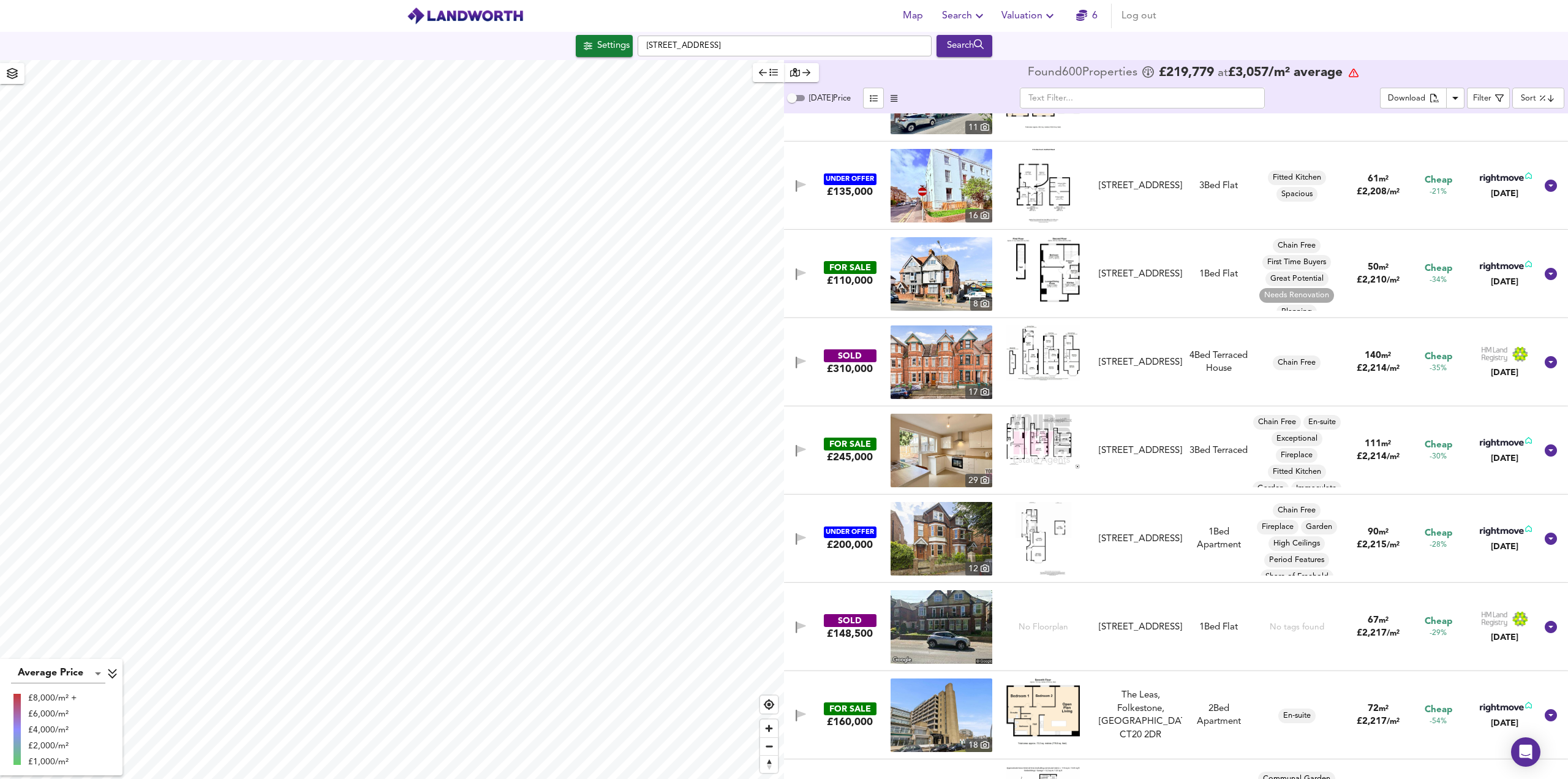
scroll to position [7414, 0]
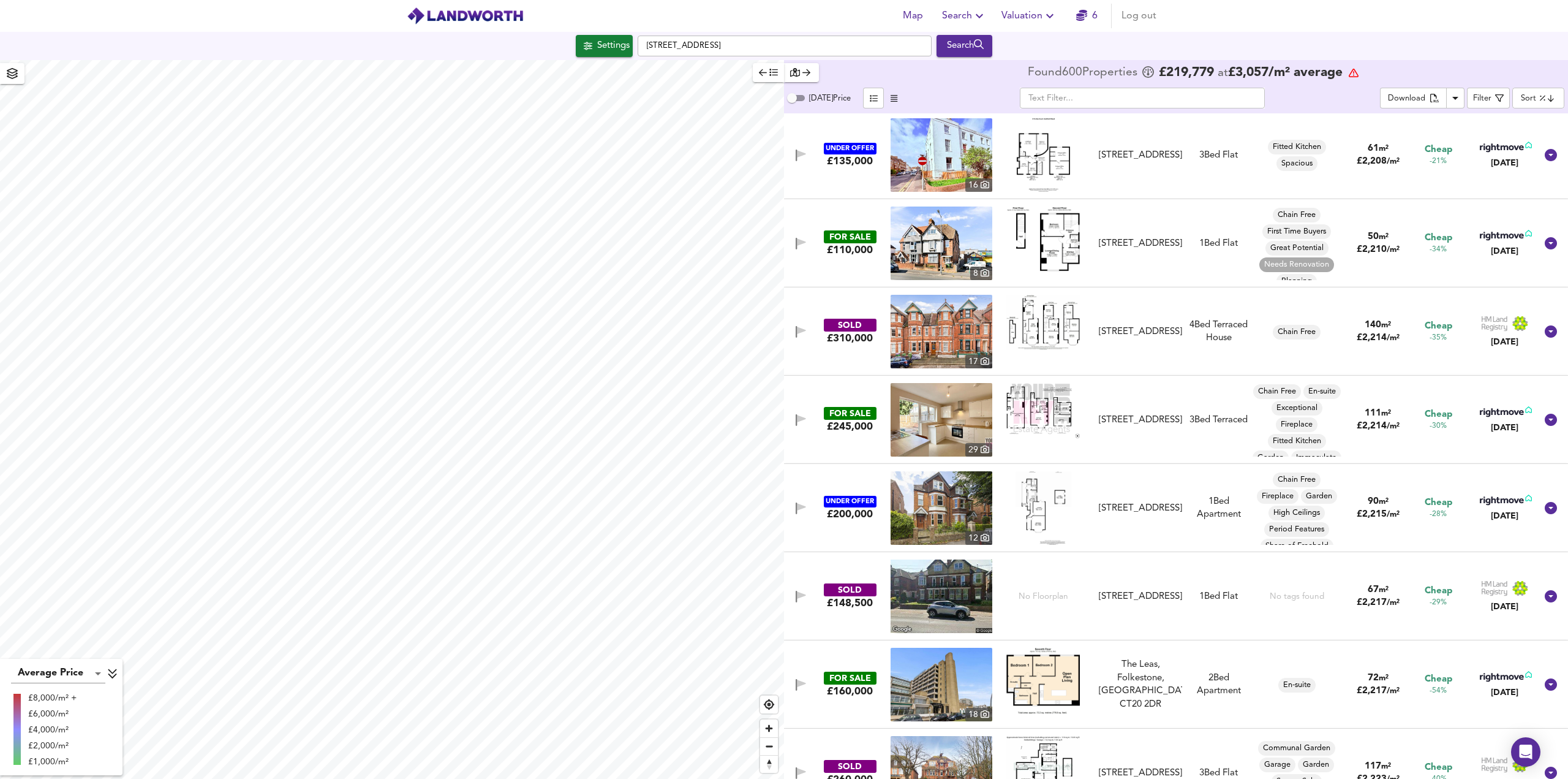
click at [1053, 339] on img at bounding box center [1043, 322] width 73 height 55
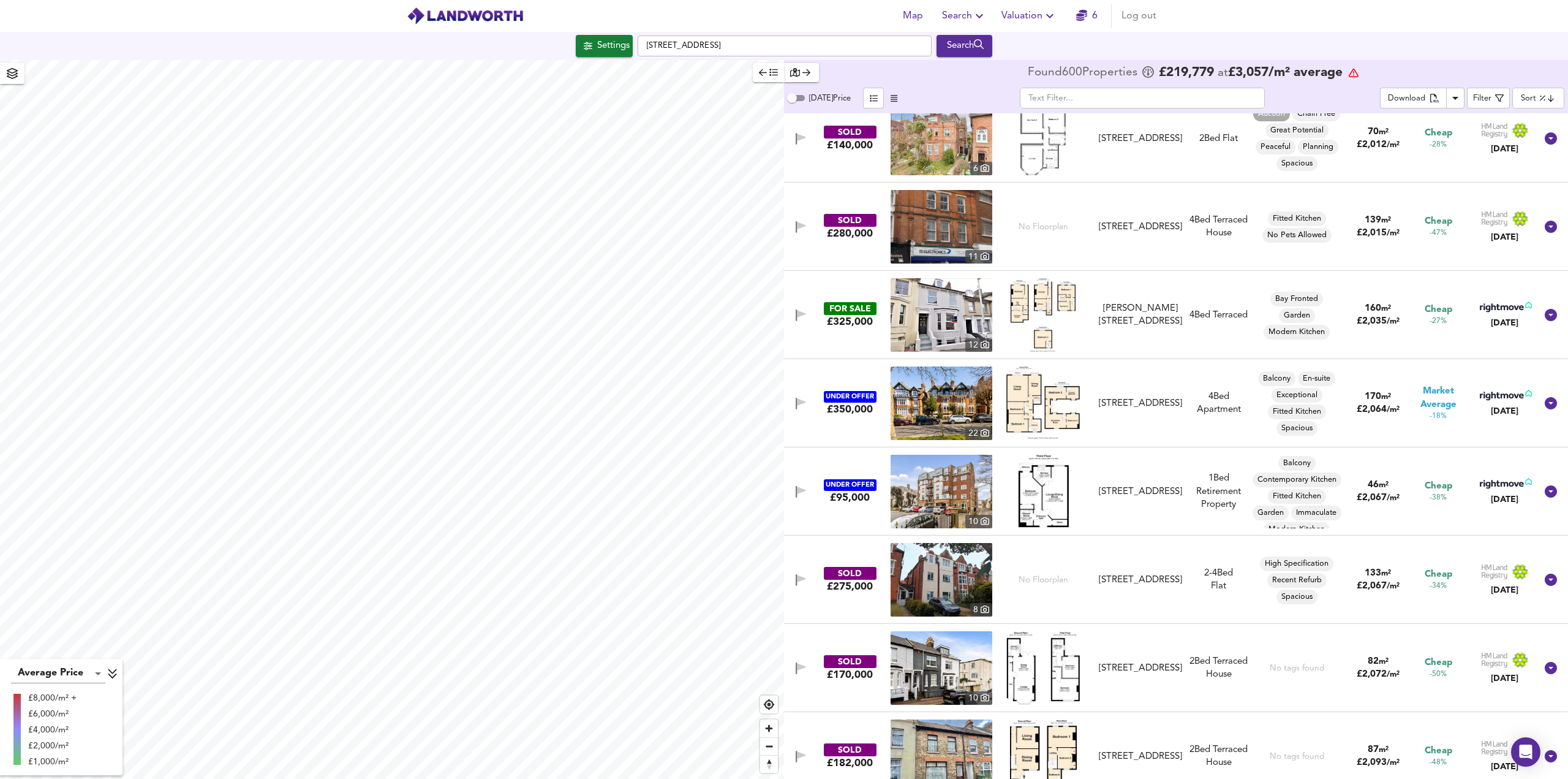
scroll to position [5698, 0]
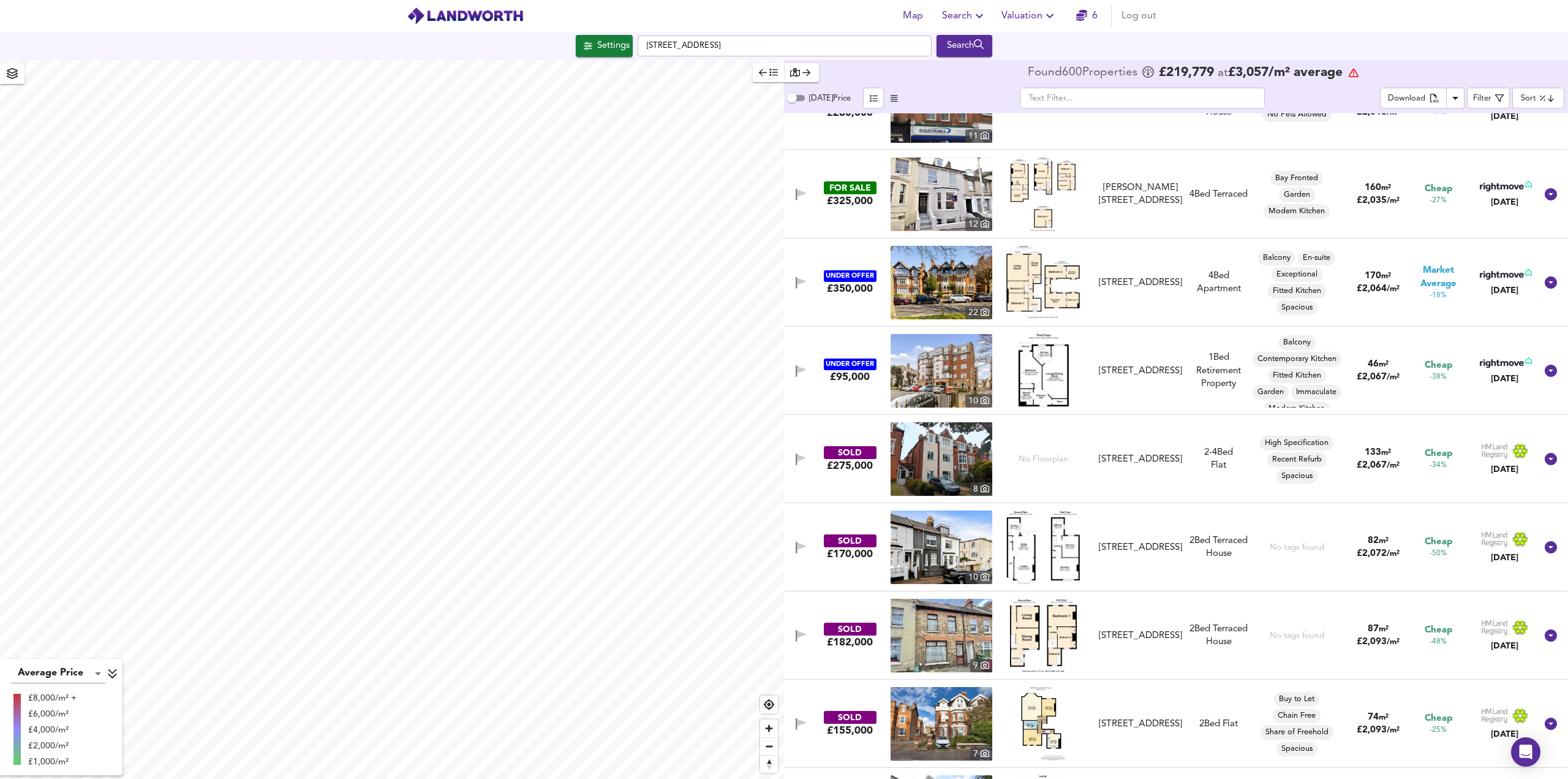
click at [934, 191] on img at bounding box center [941, 194] width 102 height 73
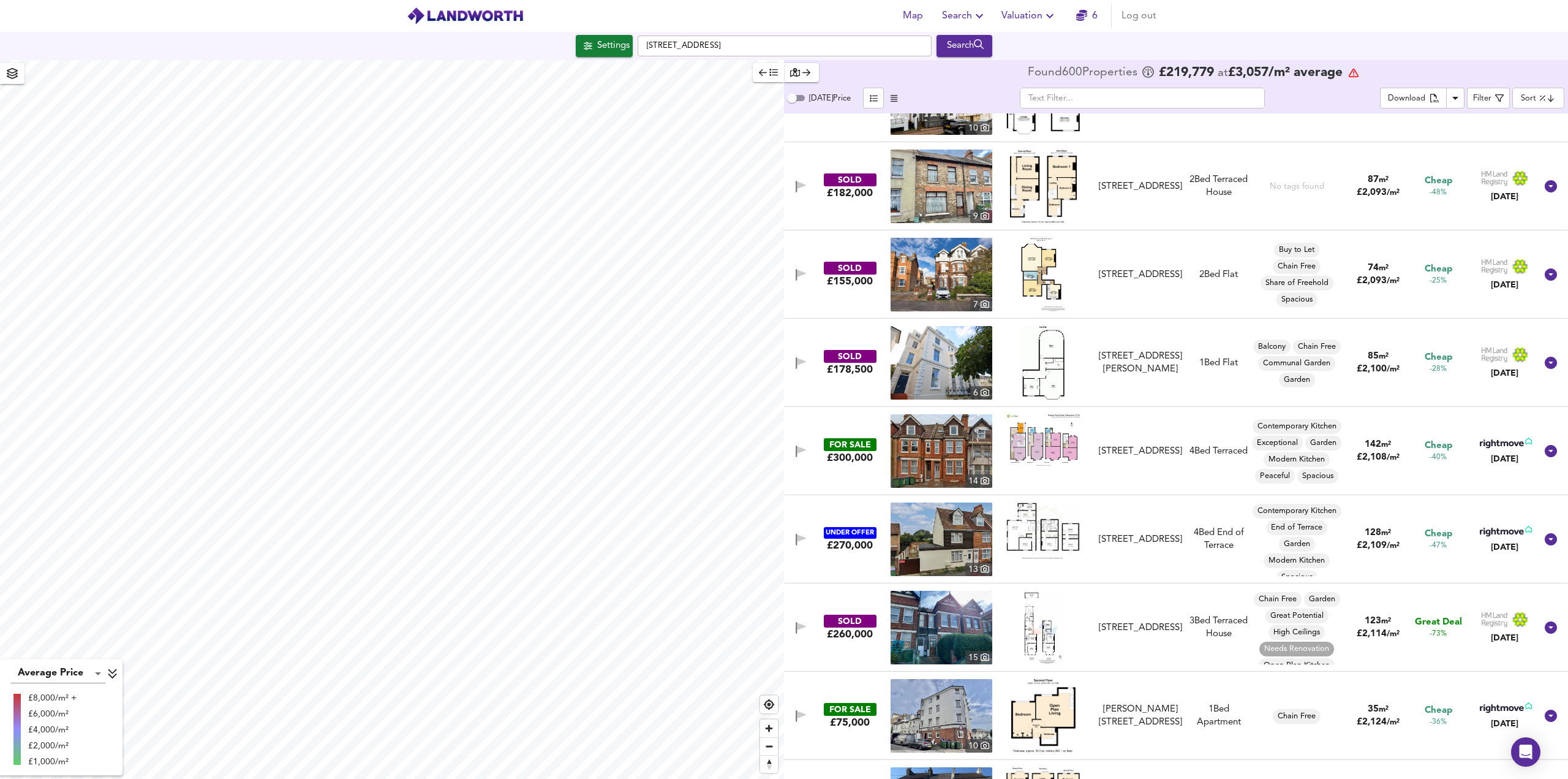
scroll to position [6188, 0]
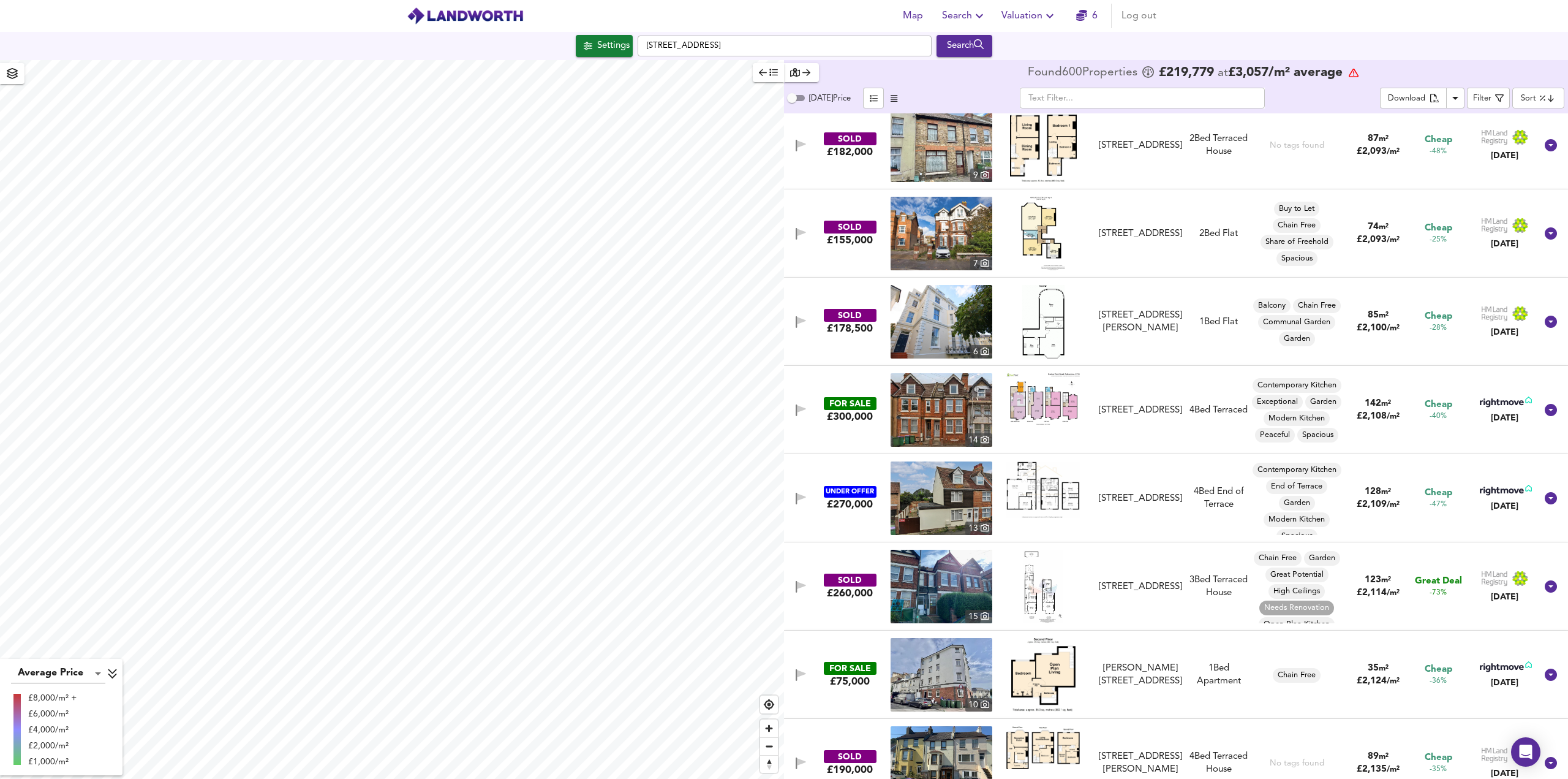
click at [822, 418] on div "Average Price landworth £8,000/m² + £6,000/m² £4,000/m² £2,000/m² £1,000/m² Fou…" at bounding box center [784, 419] width 1568 height 719
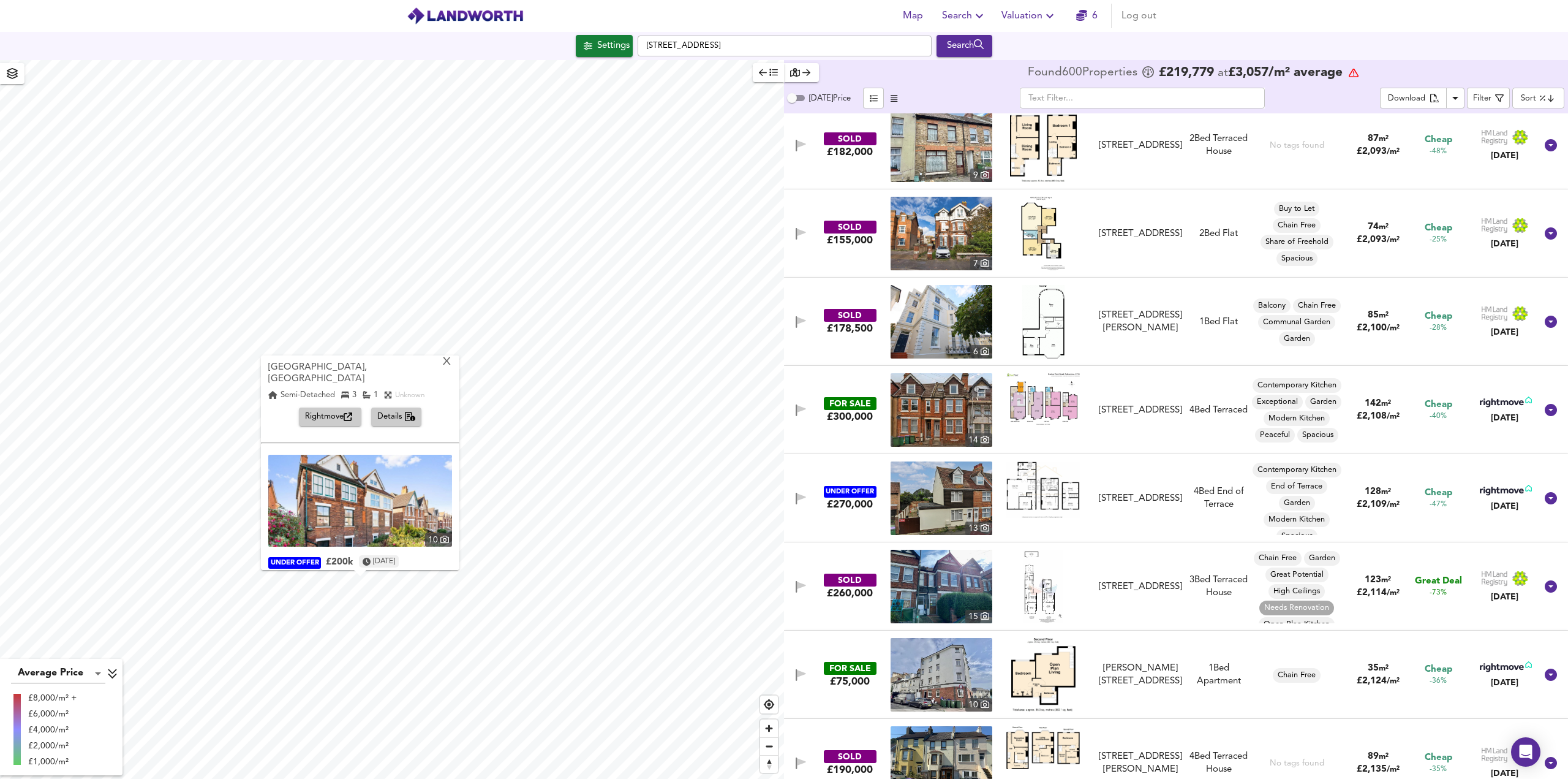
scroll to position [180, 0]
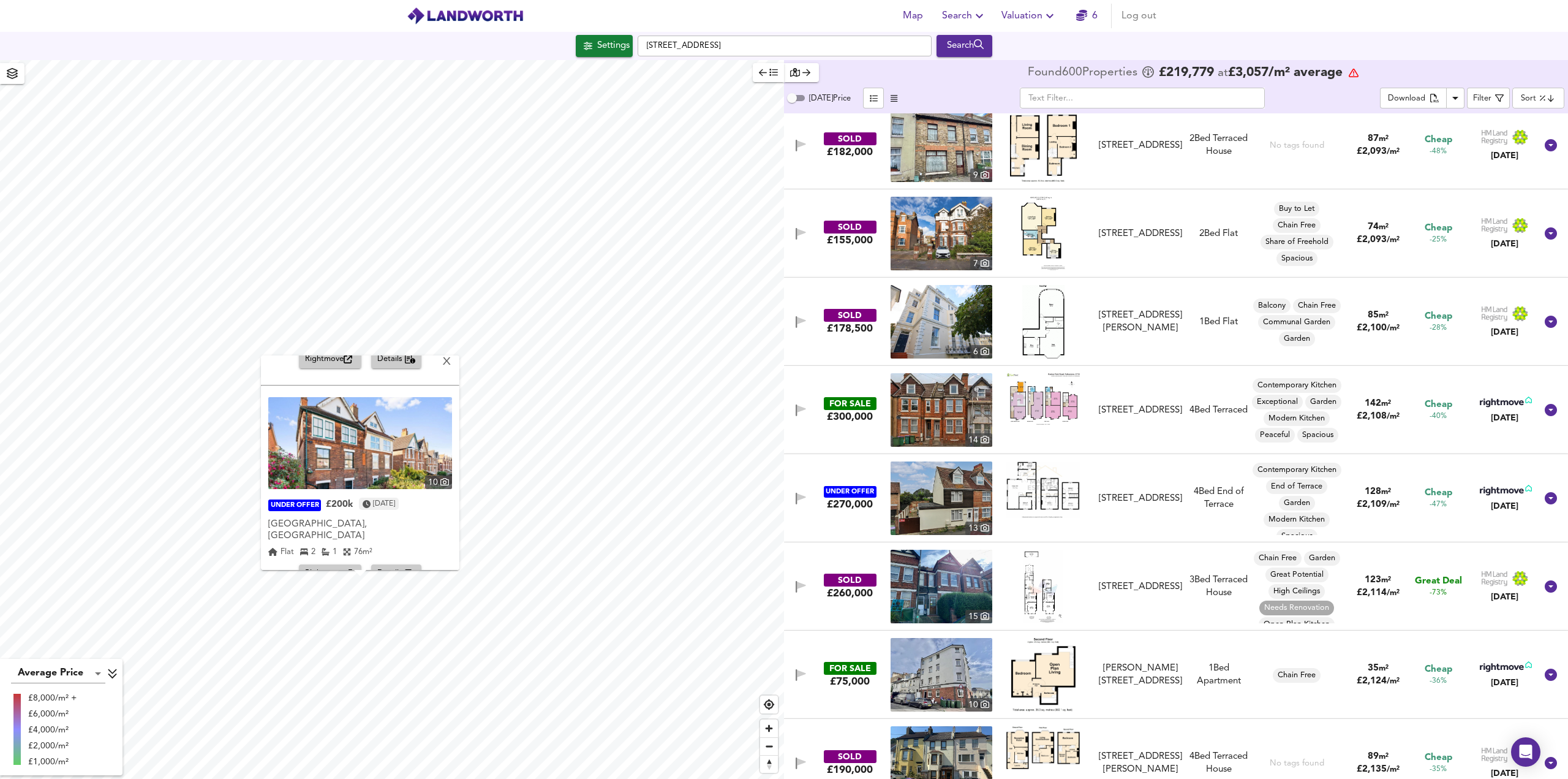
click at [396, 567] on span "Details" at bounding box center [397, 574] width 39 height 14
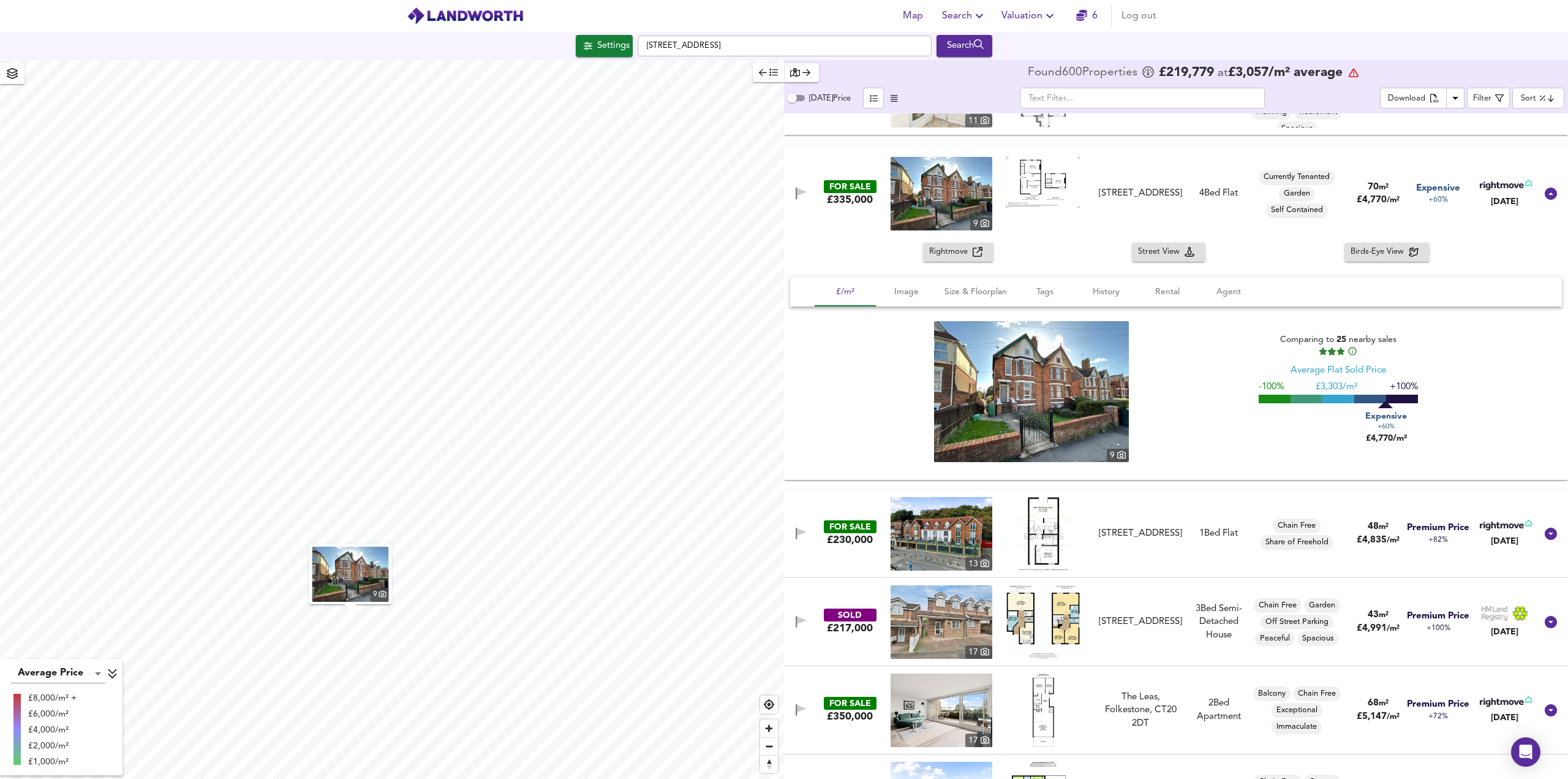
scroll to position [41909, 0]
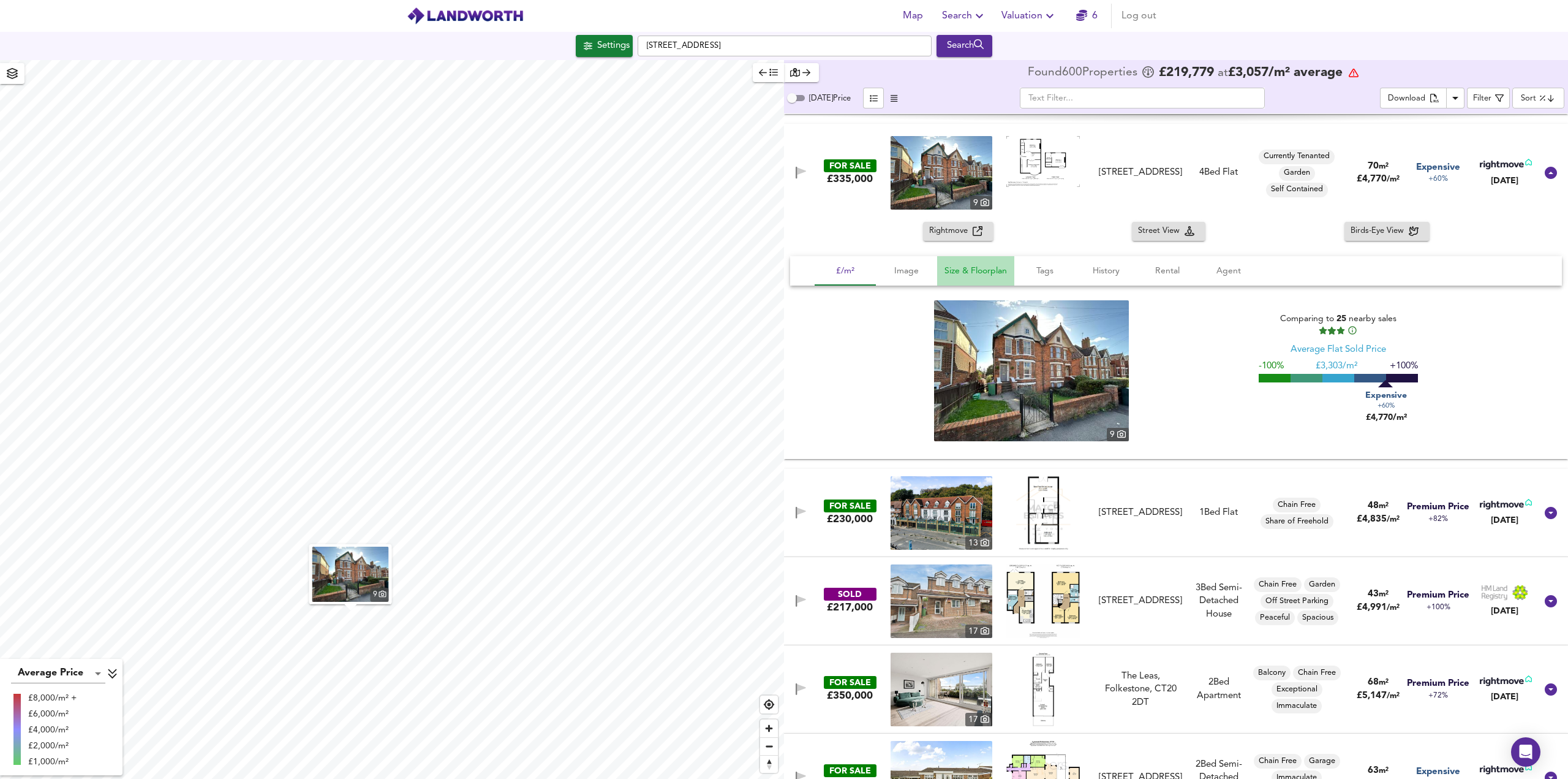
click at [974, 271] on span "Size & Floorplan" at bounding box center [976, 271] width 62 height 15
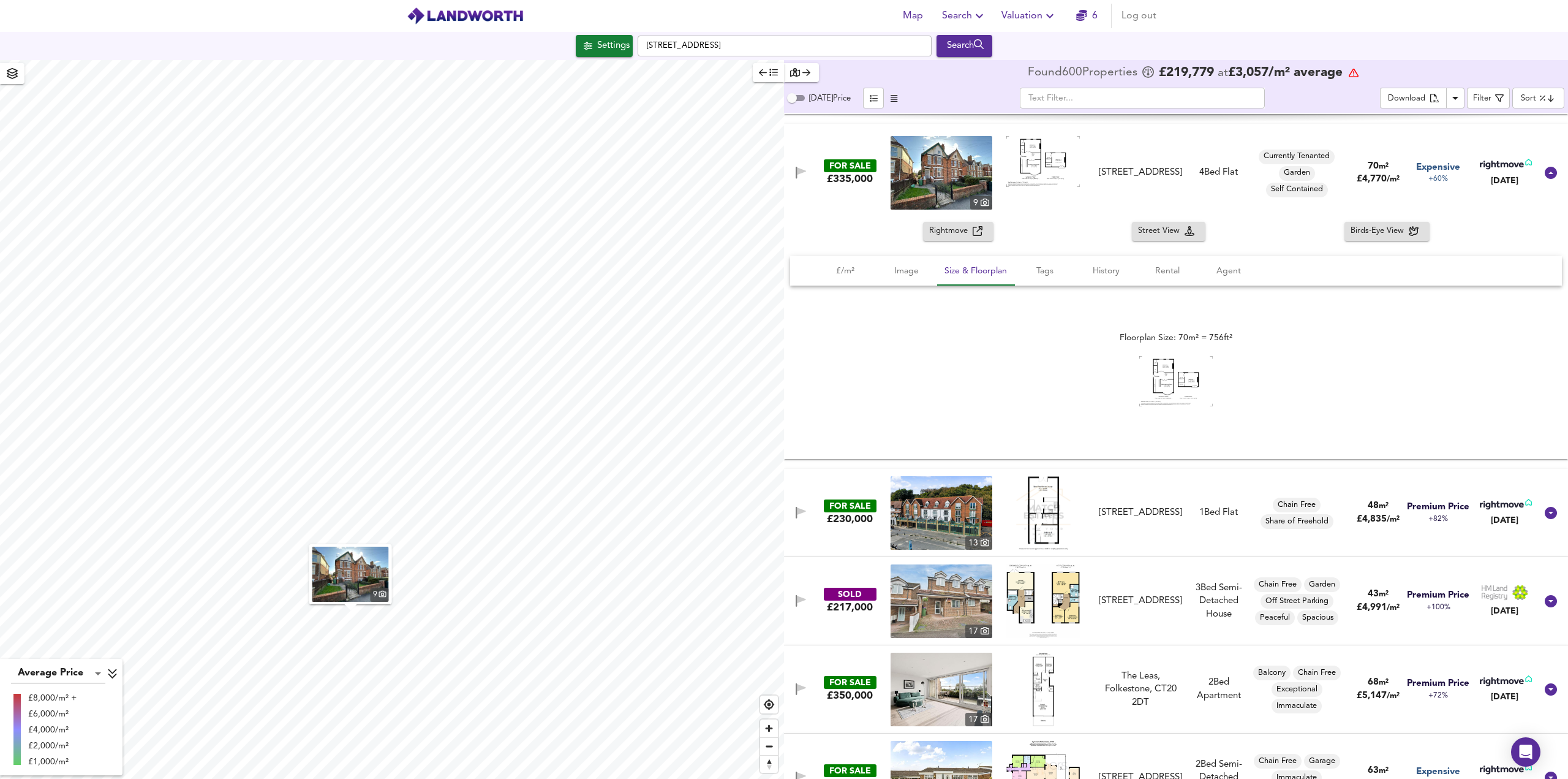
click at [1166, 383] on img at bounding box center [1176, 380] width 73 height 51
click at [854, 269] on span "£/m²" at bounding box center [845, 271] width 46 height 15
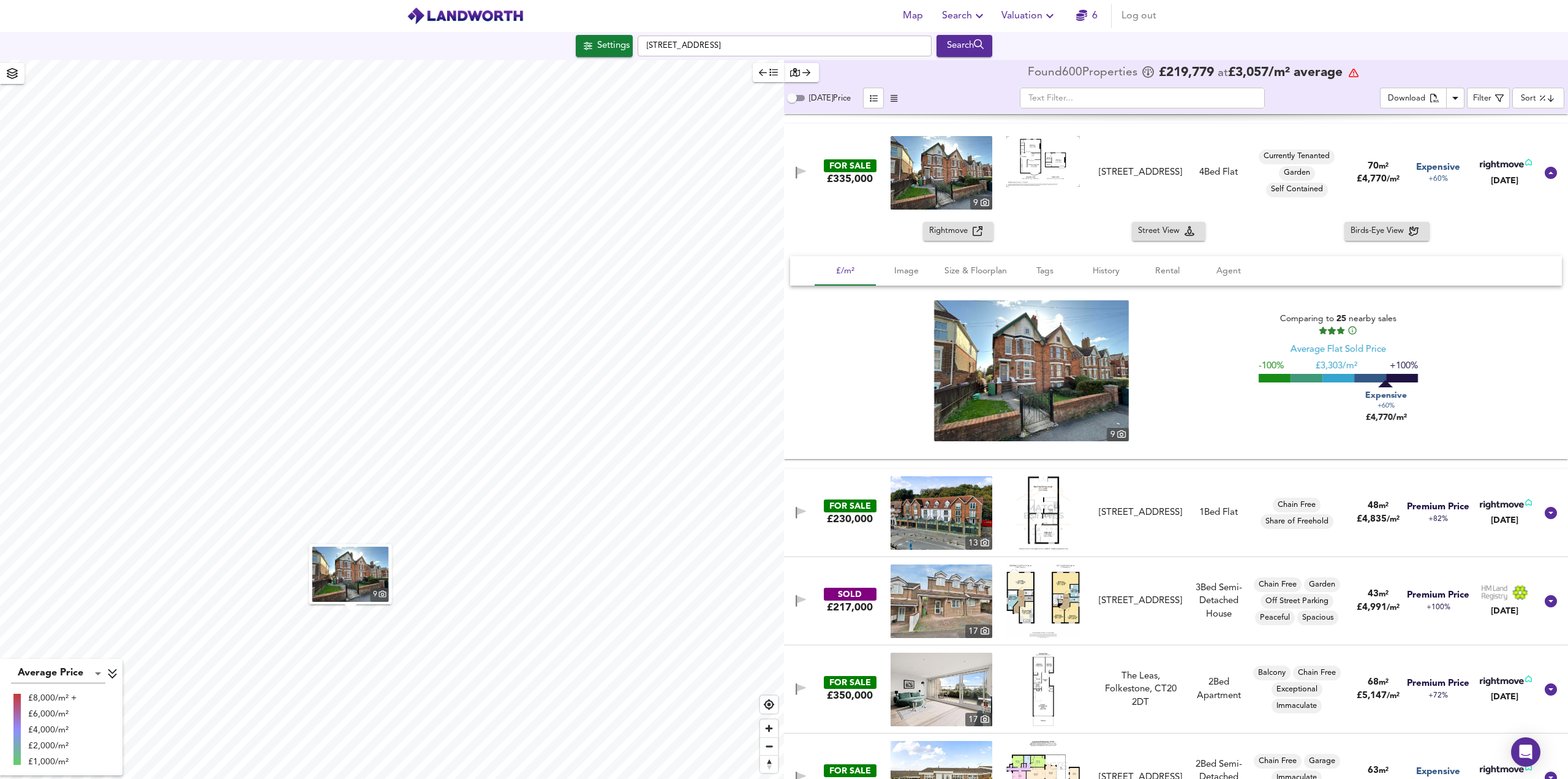
click at [931, 162] on img at bounding box center [941, 173] width 102 height 73
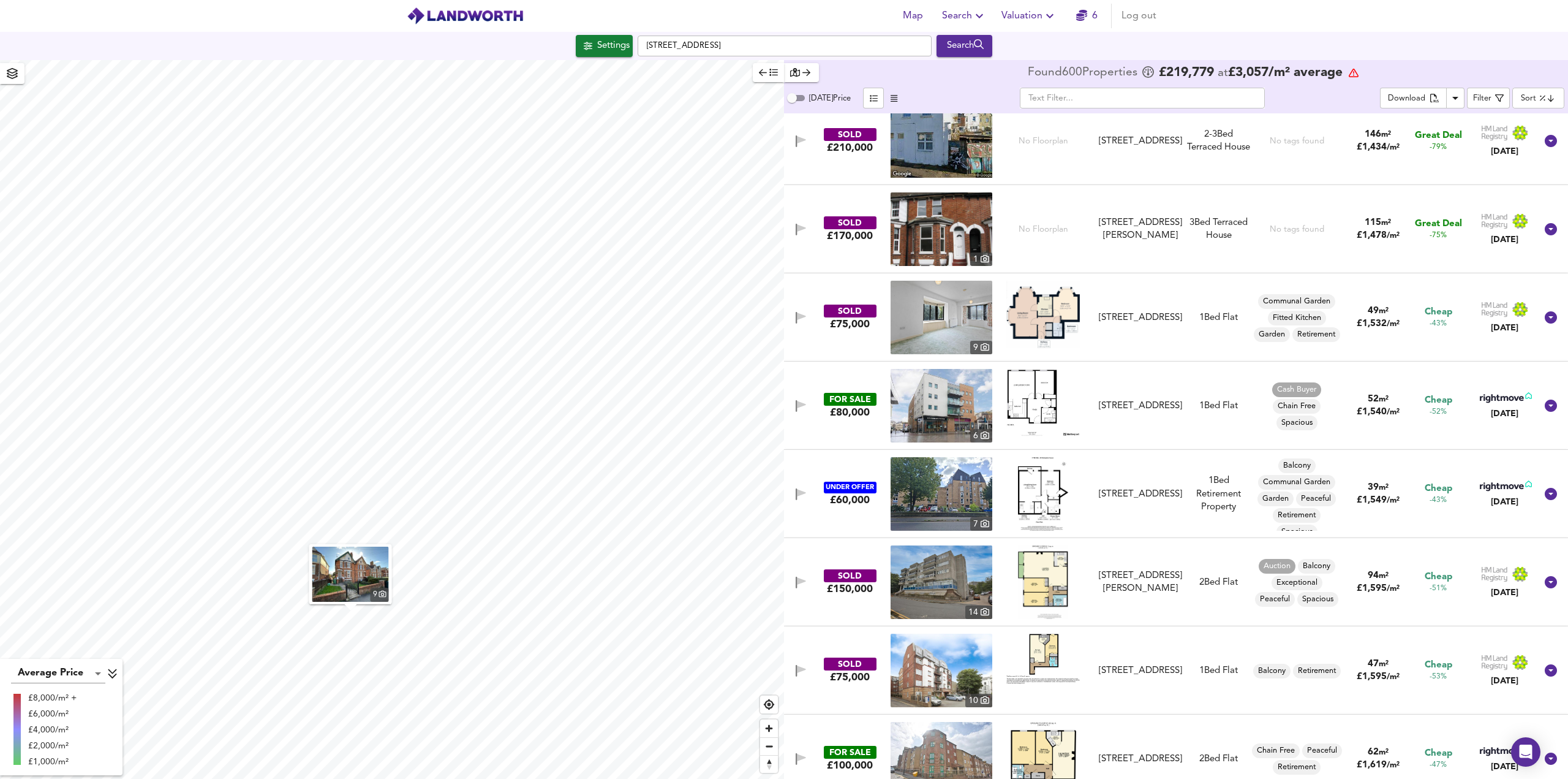
scroll to position [1164, 0]
click at [932, 412] on img at bounding box center [941, 405] width 102 height 73
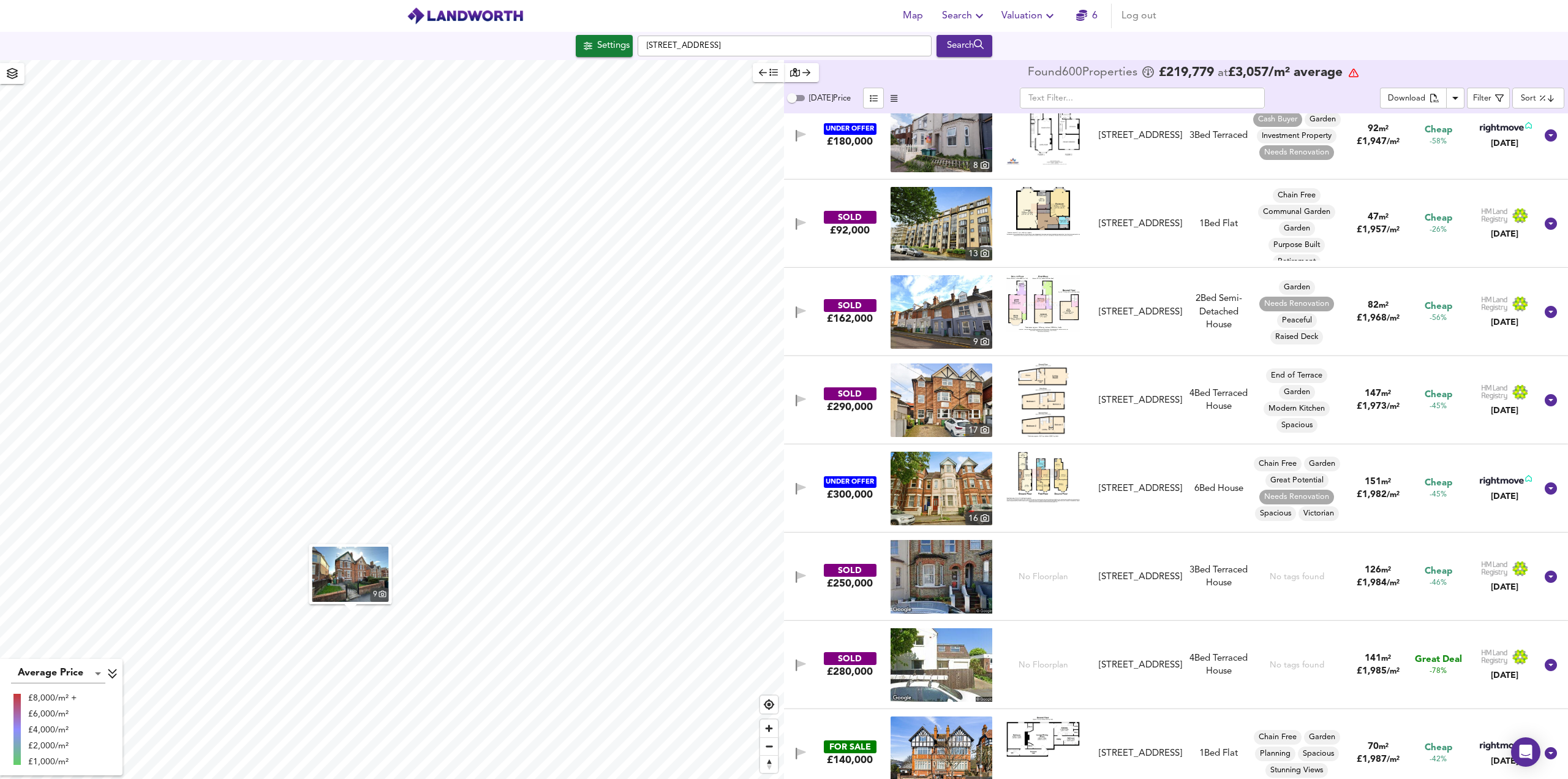
scroll to position [4534, 0]
